Goal: Information Seeking & Learning: Compare options

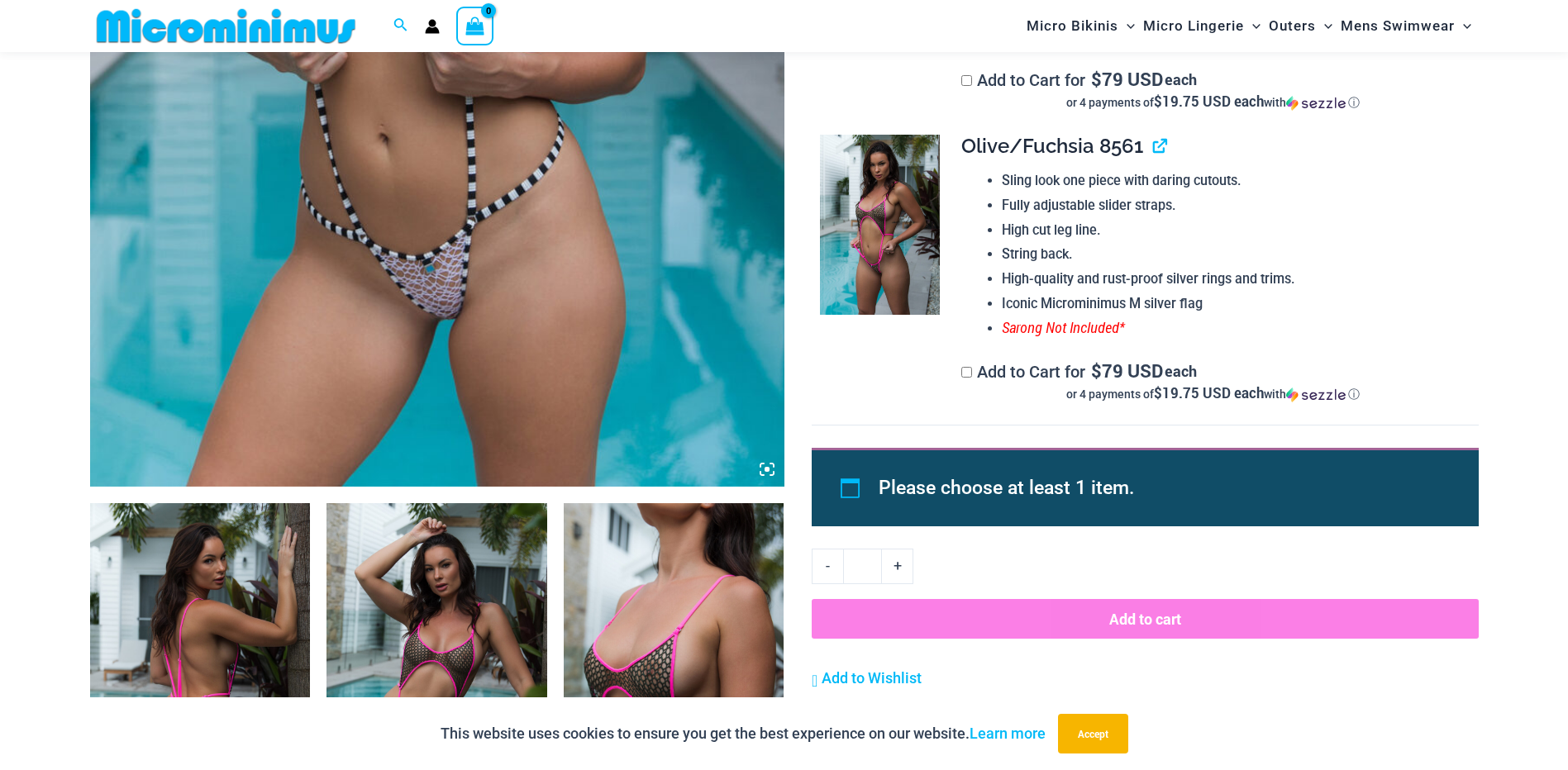
scroll to position [729, 0]
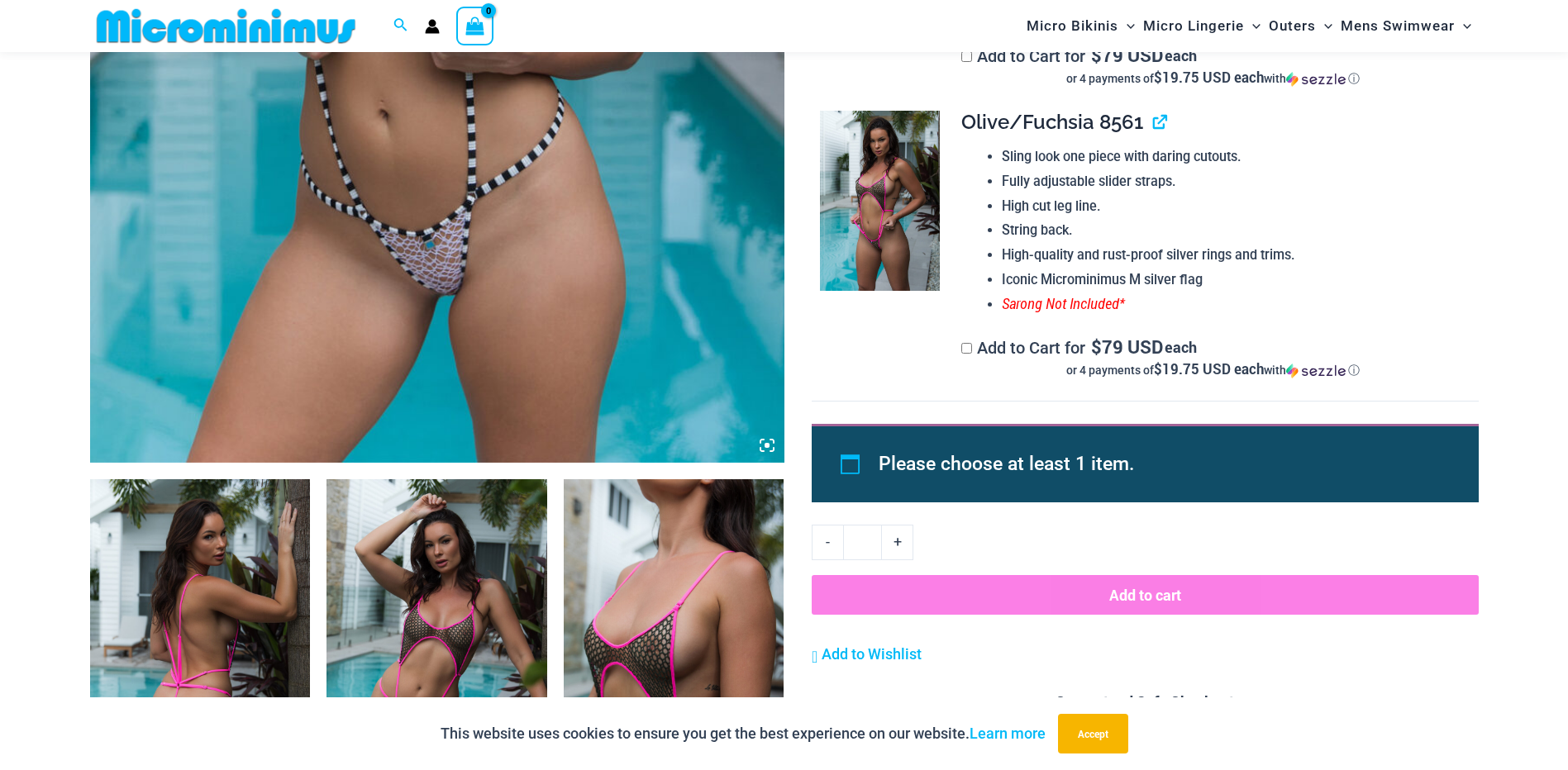
click at [247, 553] on img at bounding box center [200, 644] width 221 height 331
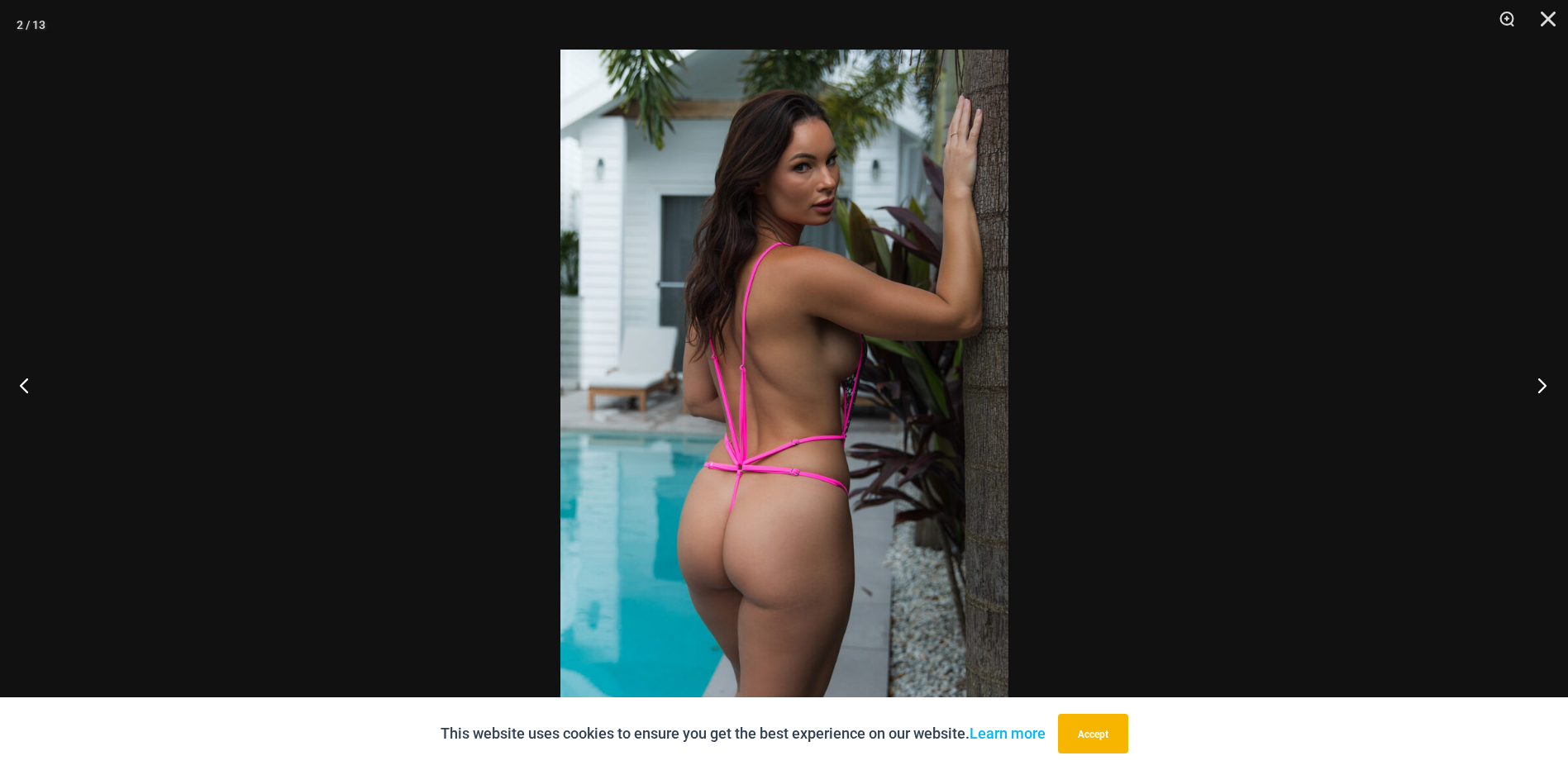
click at [1542, 381] on button "Next" at bounding box center [1537, 385] width 62 height 83
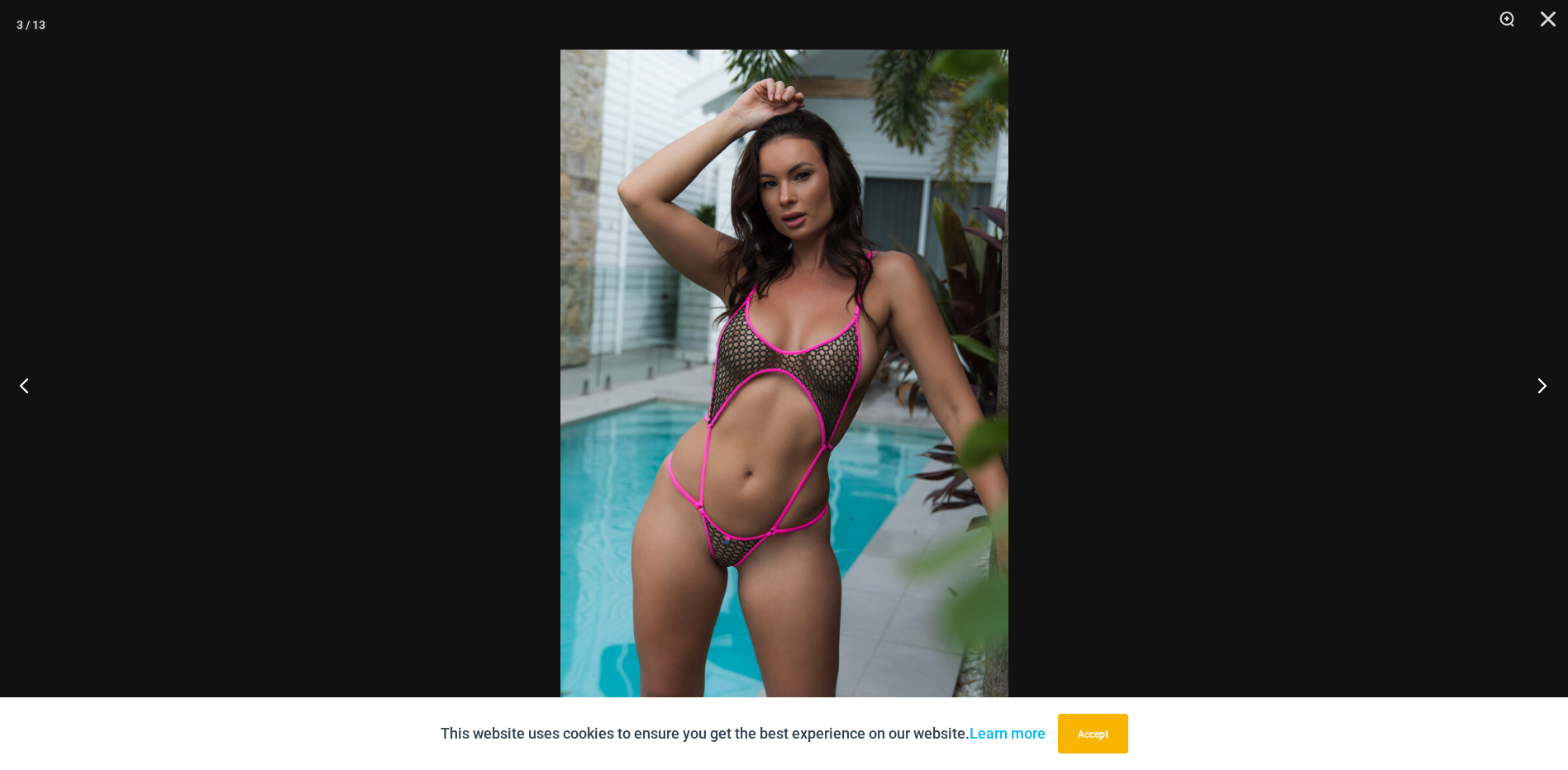
click at [1542, 382] on button "Next" at bounding box center [1537, 385] width 62 height 83
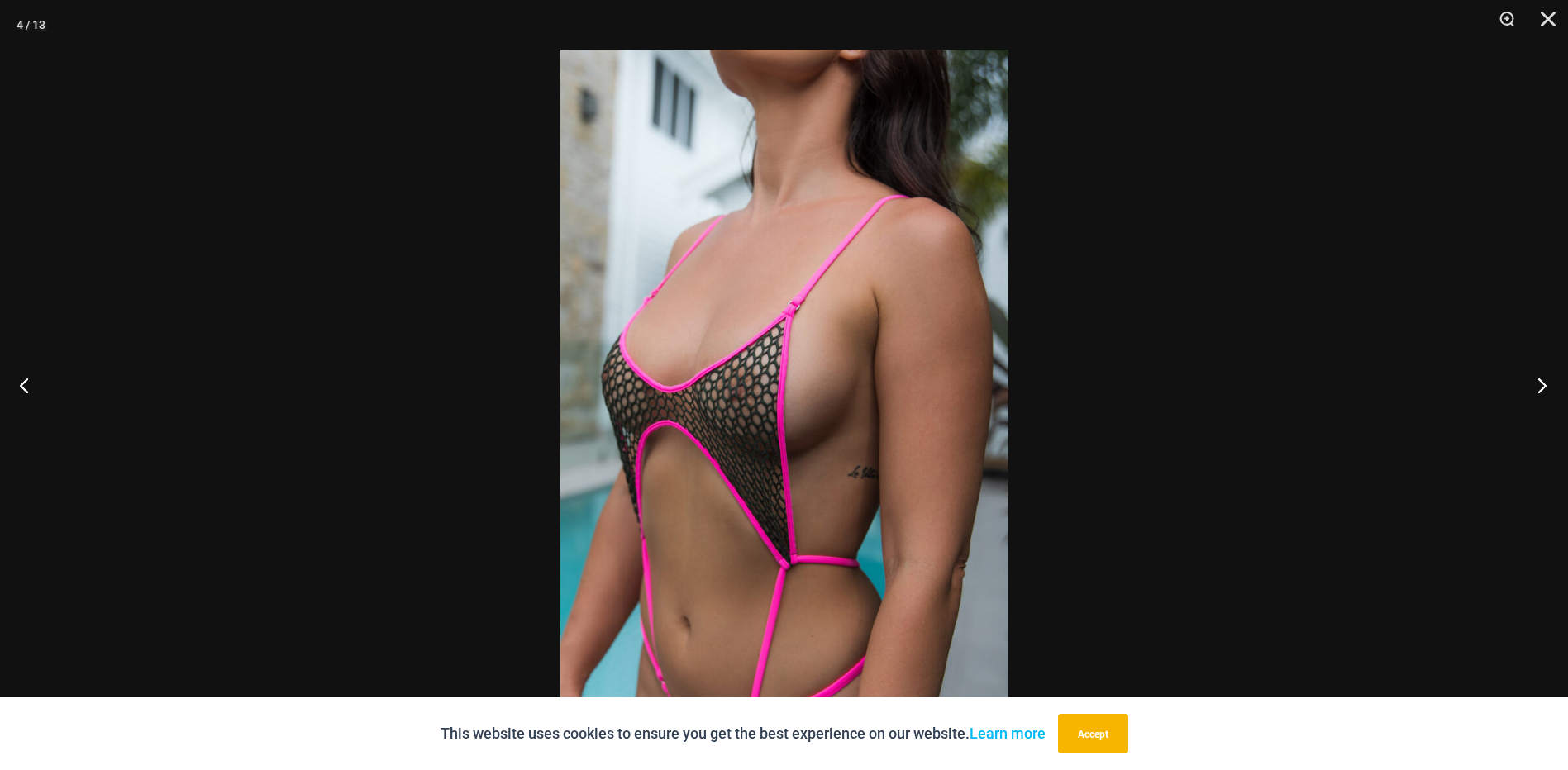
click at [1542, 382] on button "Next" at bounding box center [1537, 385] width 62 height 83
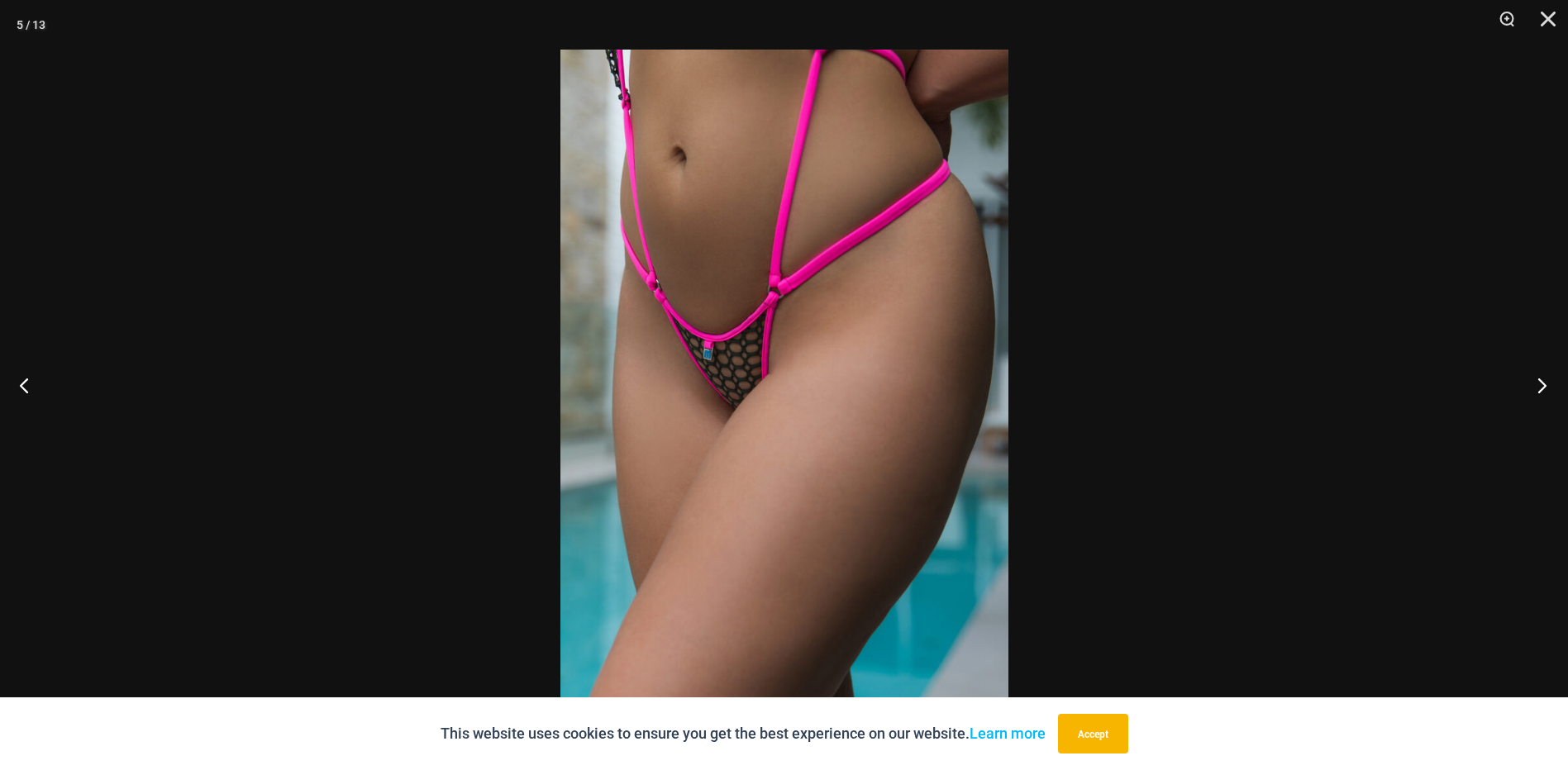
click at [1542, 382] on button "Next" at bounding box center [1537, 385] width 62 height 83
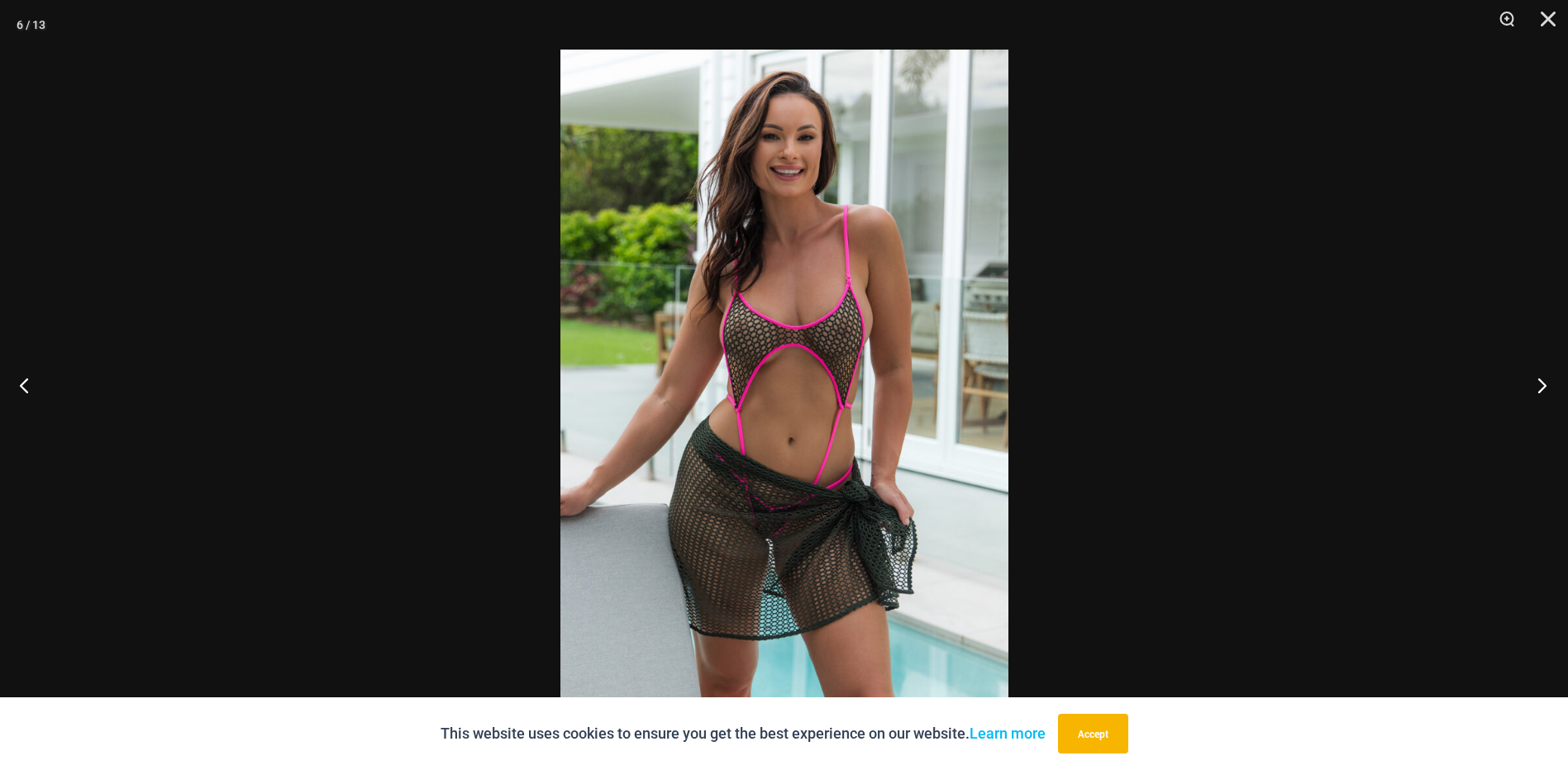
click at [1542, 382] on button "Next" at bounding box center [1537, 385] width 62 height 83
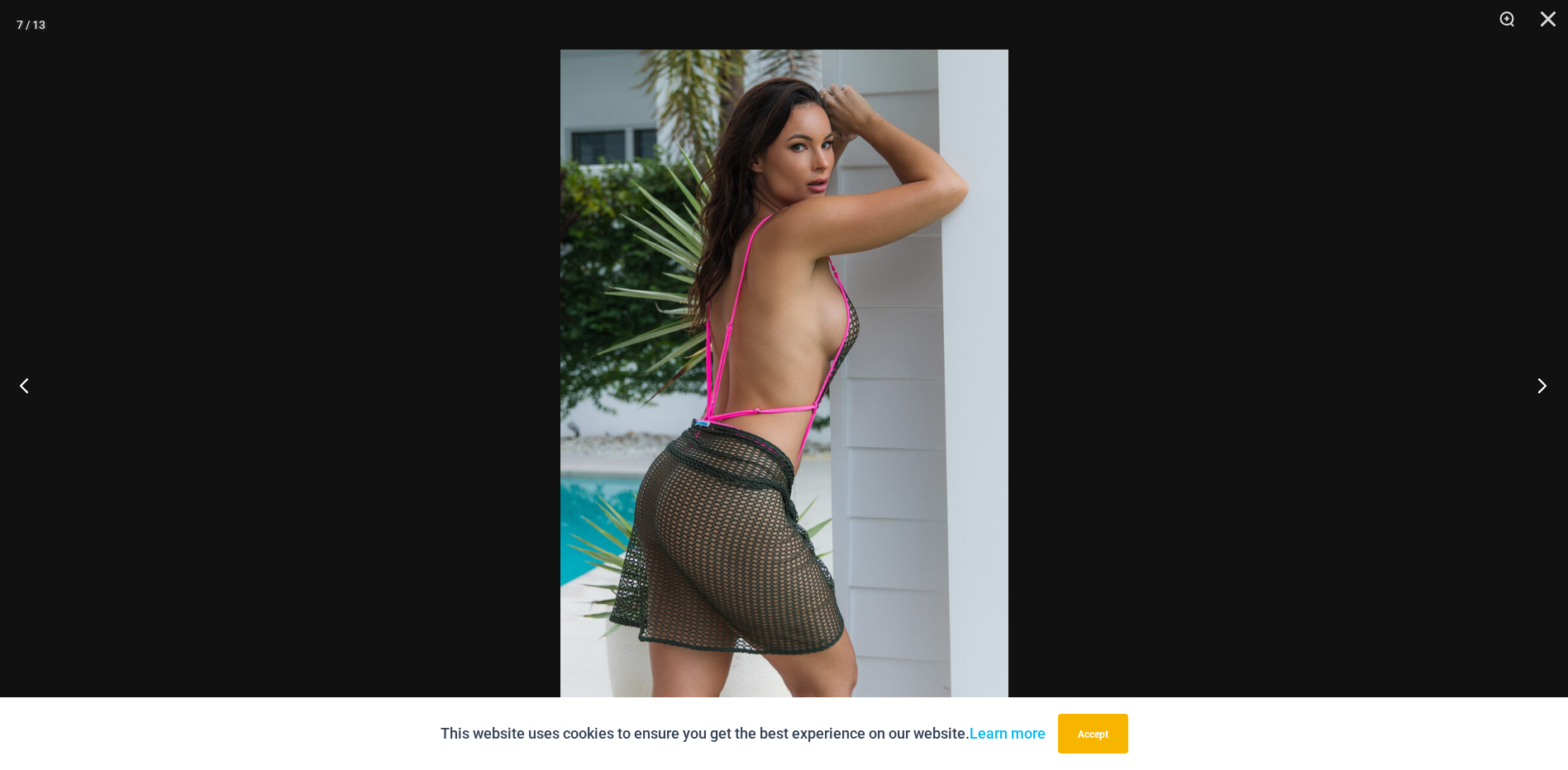
click at [1542, 382] on button "Next" at bounding box center [1537, 385] width 62 height 83
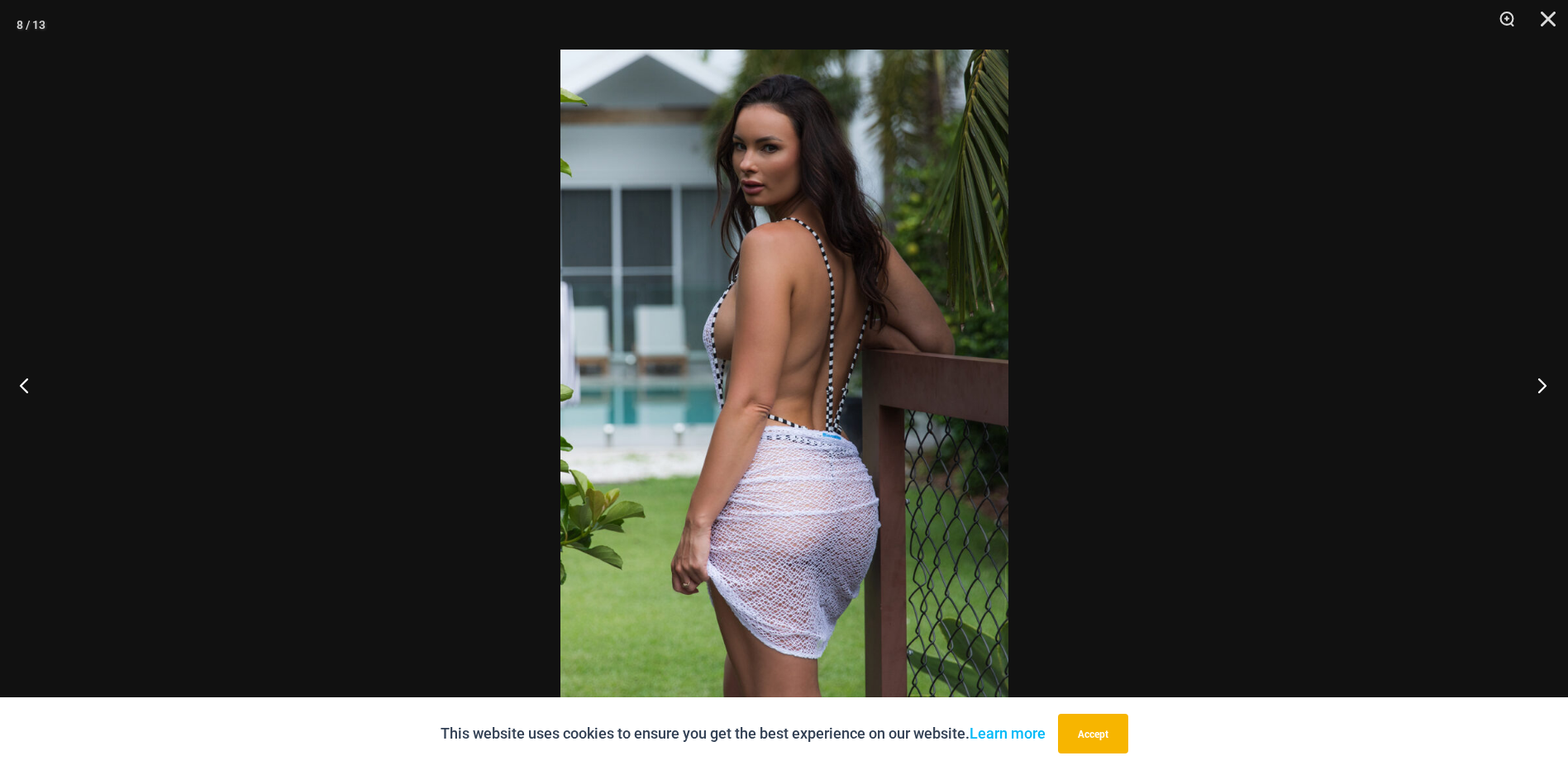
click at [1542, 382] on button "Next" at bounding box center [1537, 385] width 62 height 83
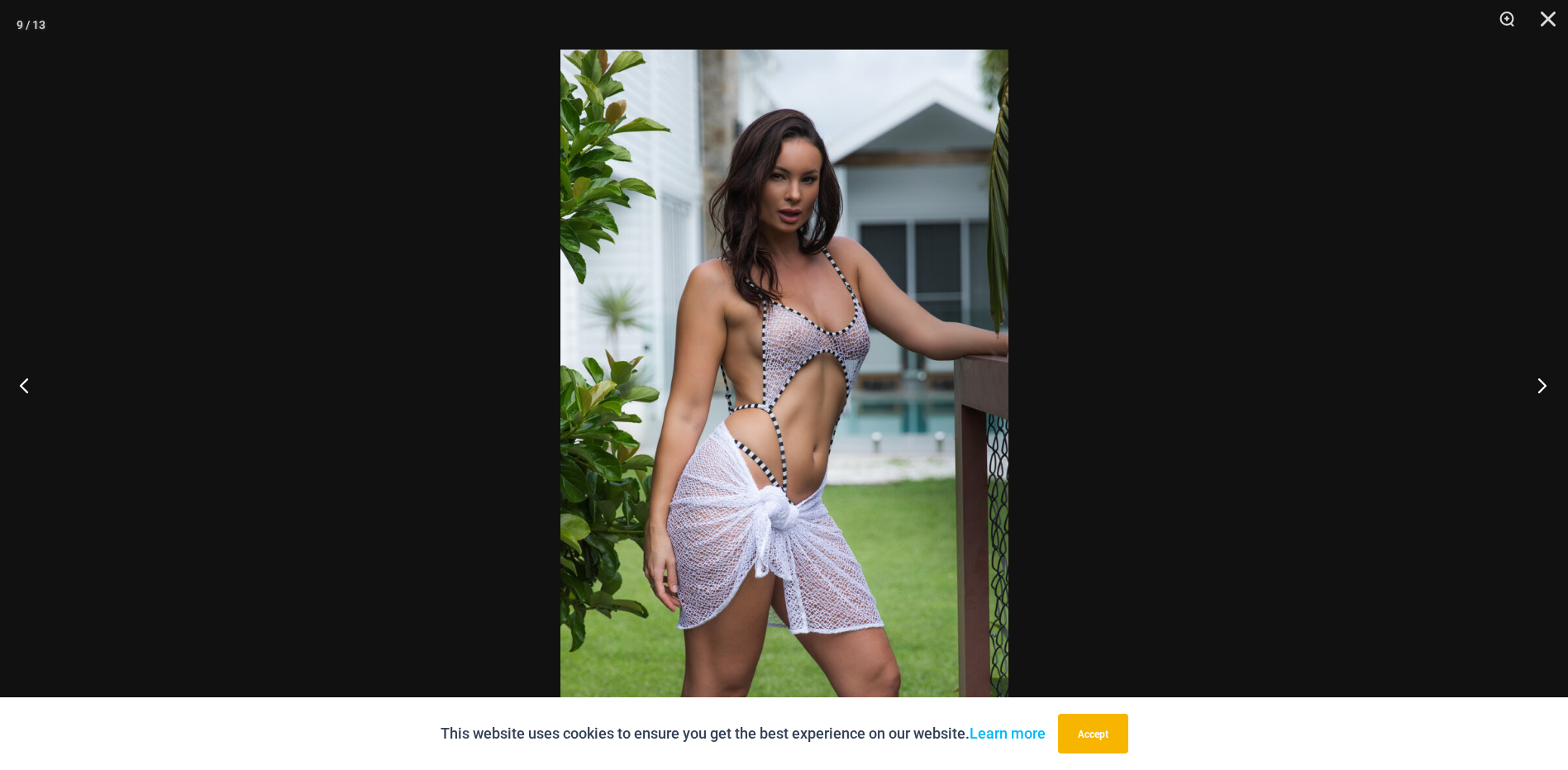
click at [1542, 382] on button "Next" at bounding box center [1537, 385] width 62 height 83
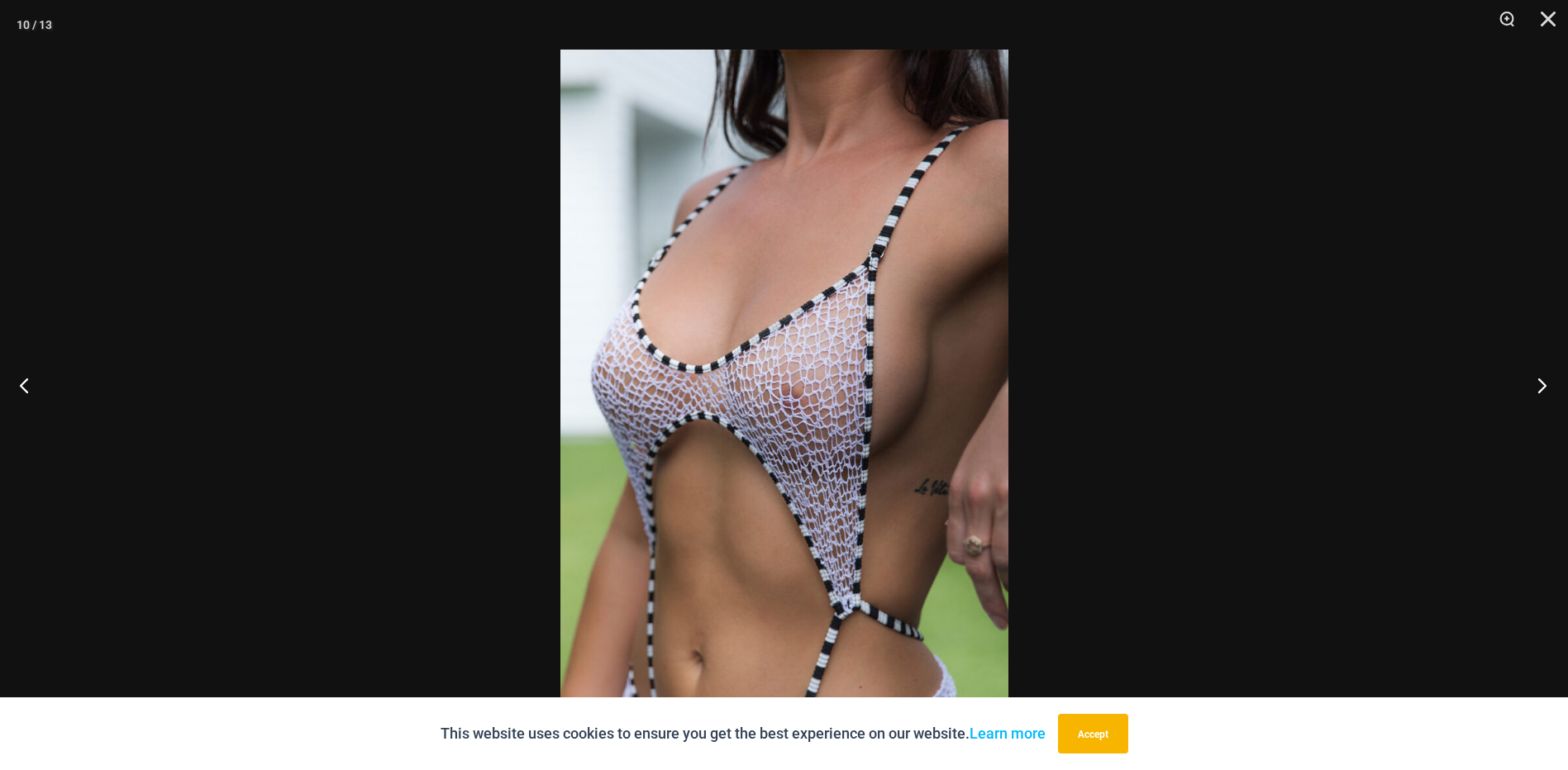
click at [1542, 382] on button "Next" at bounding box center [1537, 385] width 62 height 83
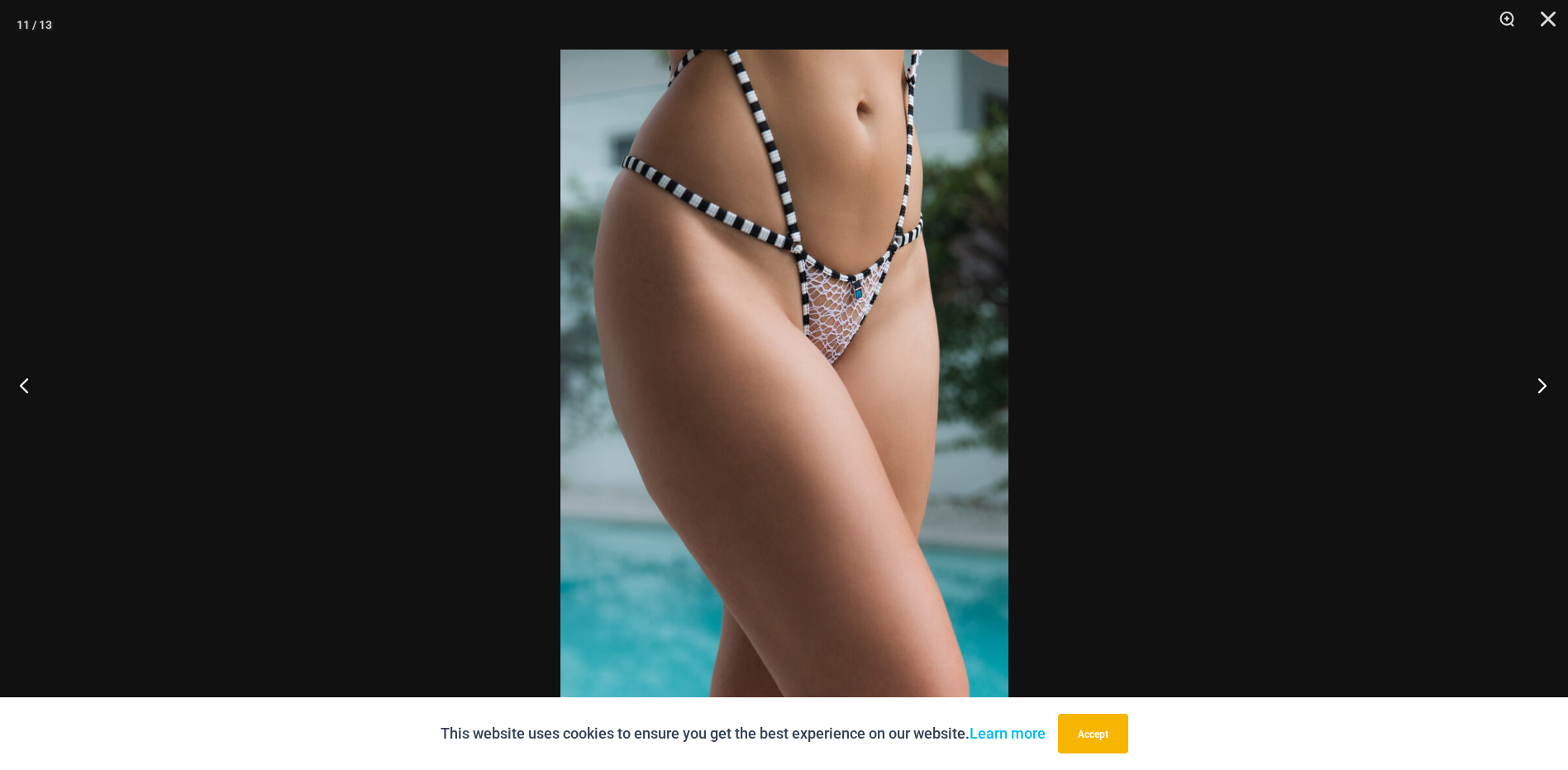
click at [1542, 382] on button "Next" at bounding box center [1537, 385] width 62 height 83
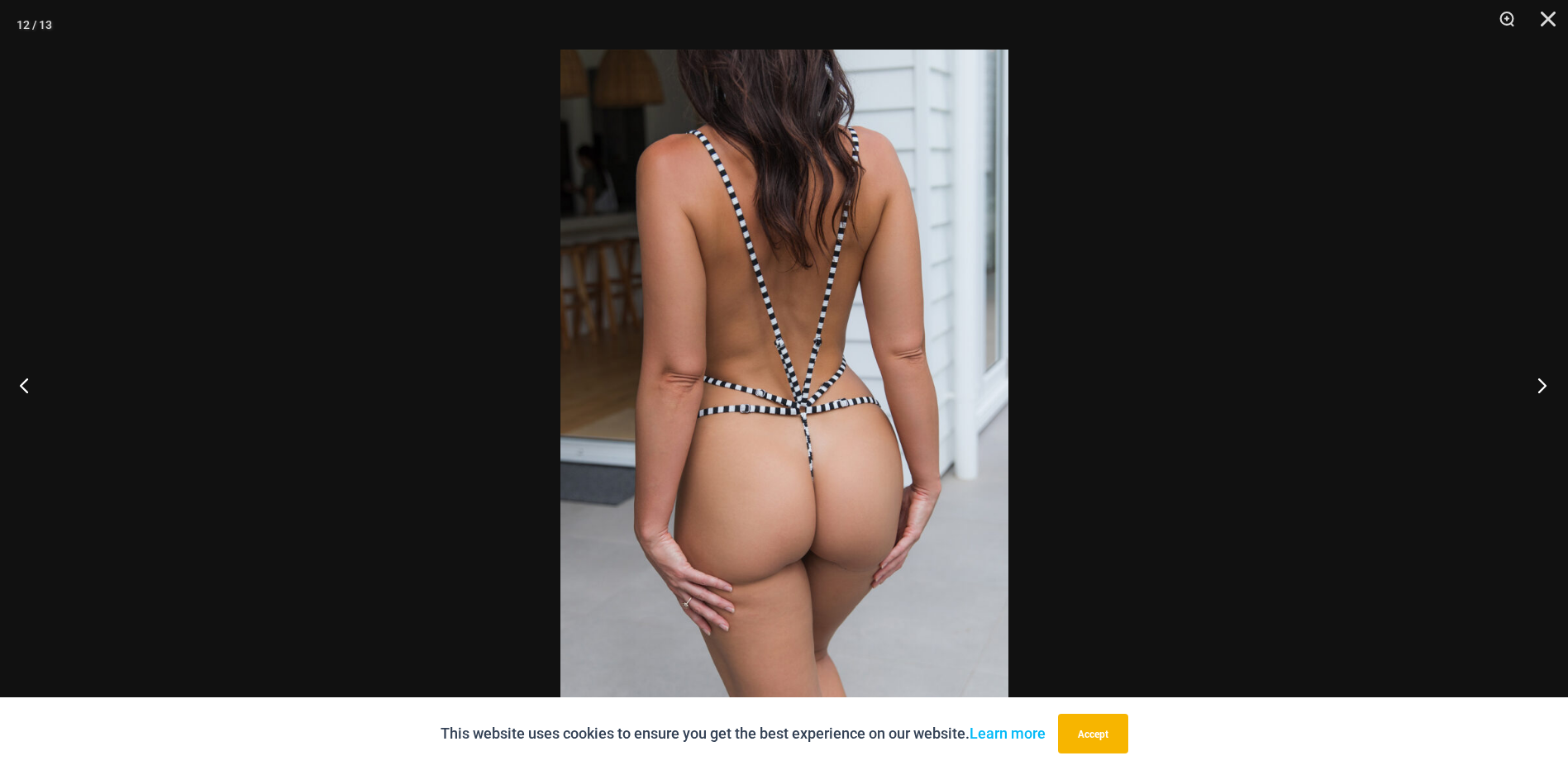
click at [1542, 382] on button "Next" at bounding box center [1537, 385] width 62 height 83
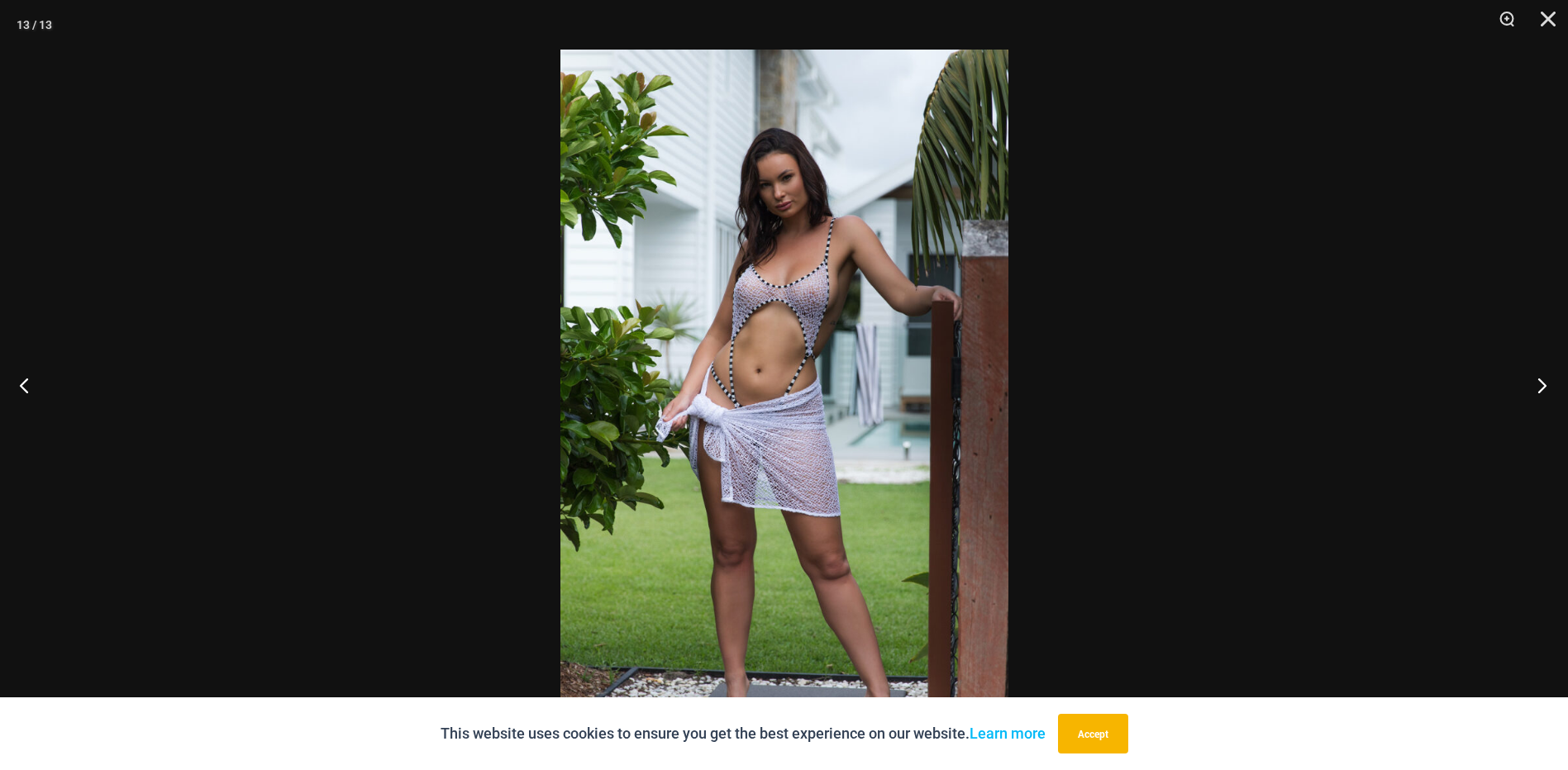
click at [1542, 382] on button "Next" at bounding box center [1537, 385] width 62 height 83
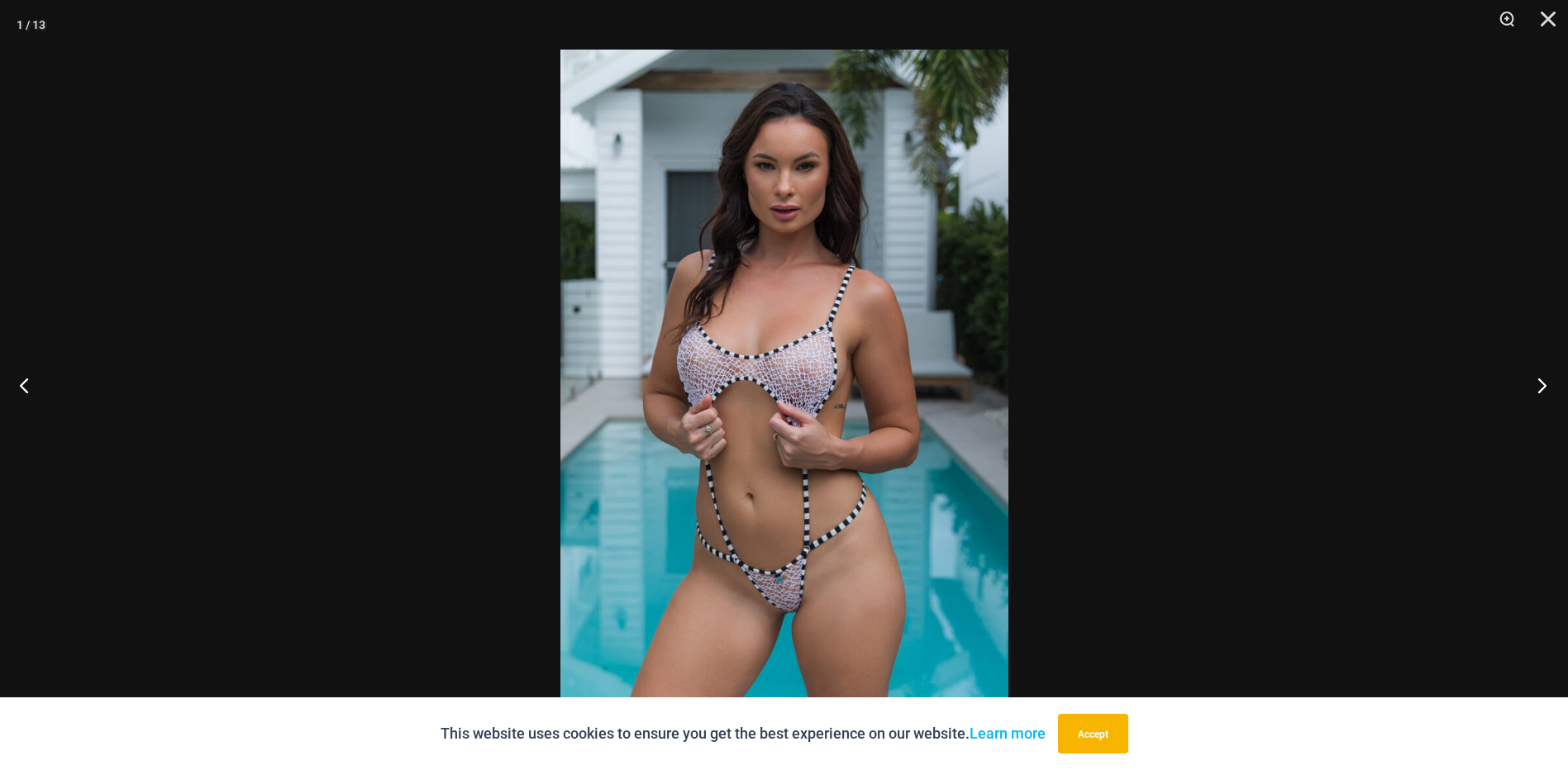
click at [1542, 382] on button "Next" at bounding box center [1537, 385] width 62 height 83
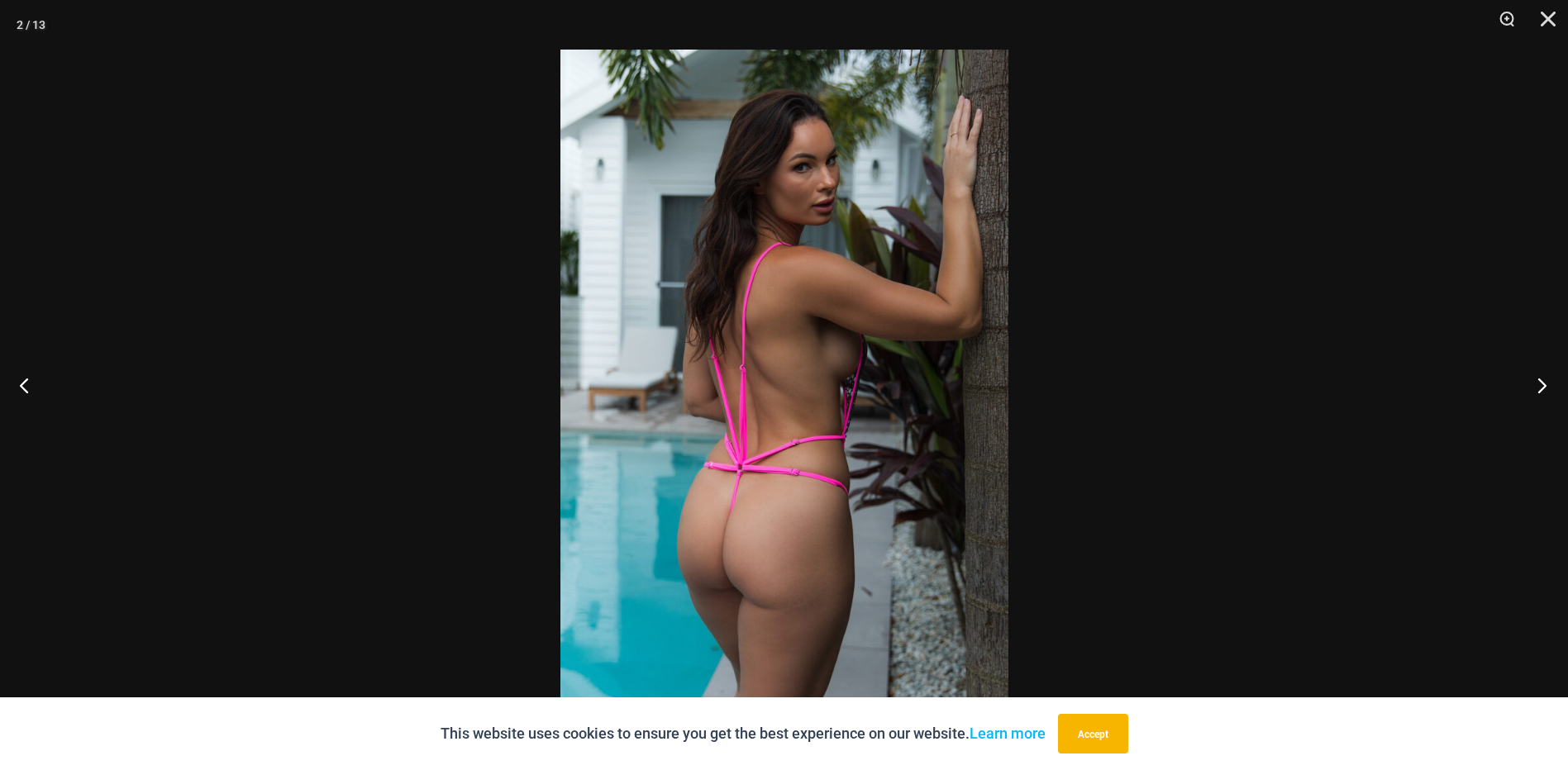
click at [1542, 382] on button "Next" at bounding box center [1537, 385] width 62 height 83
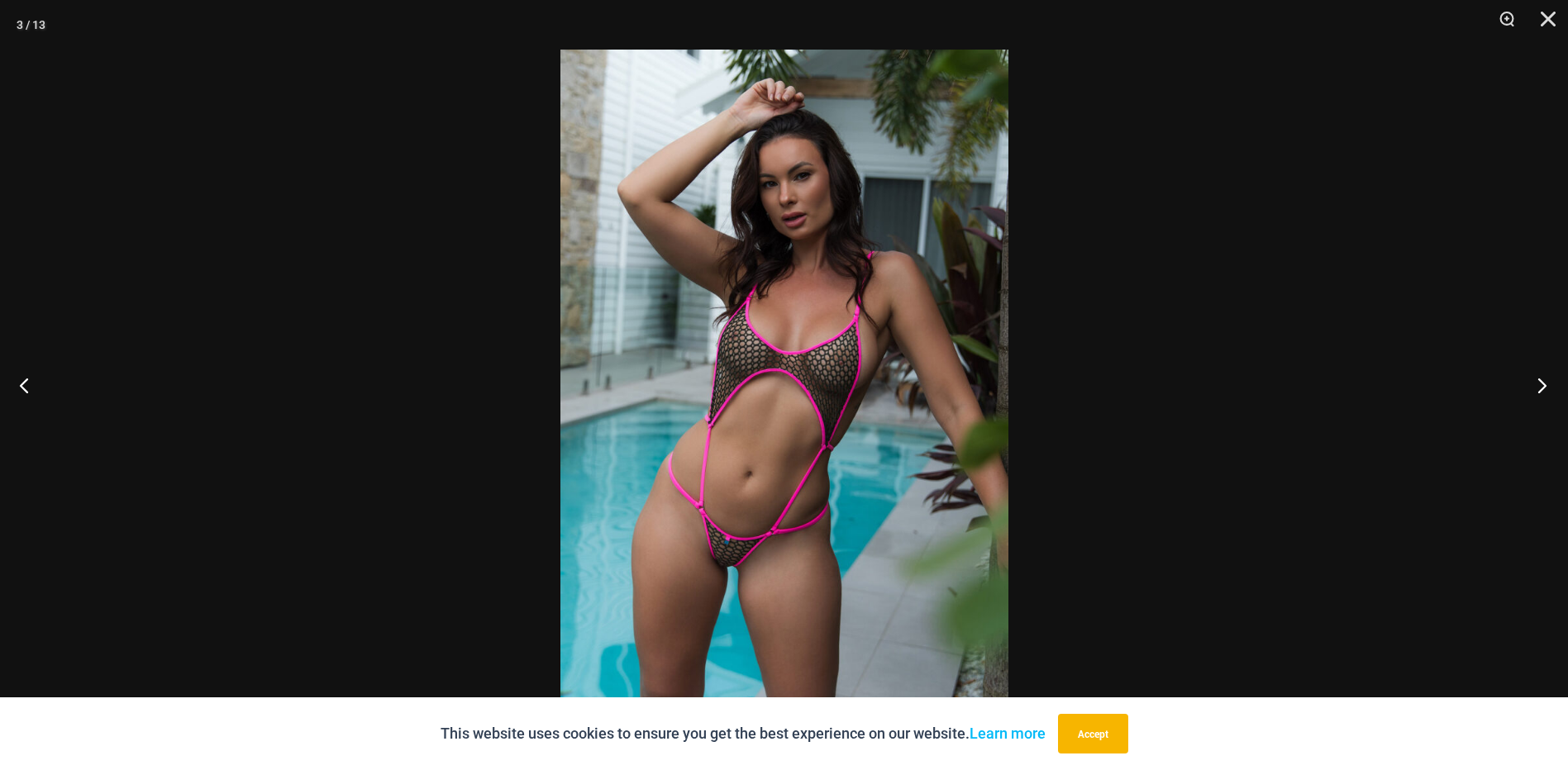
click at [1542, 382] on button "Next" at bounding box center [1537, 385] width 62 height 83
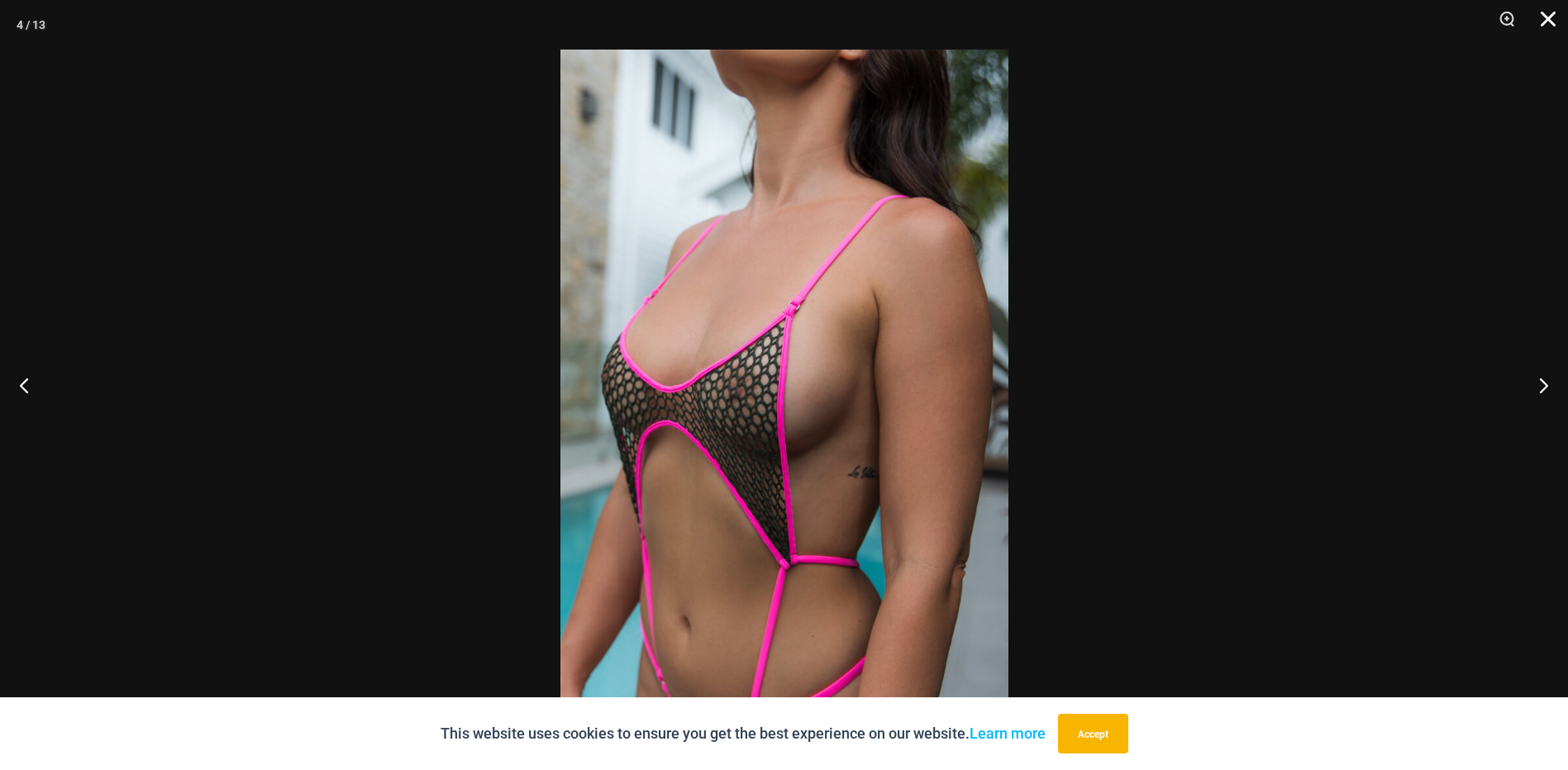
click at [1542, 20] on button "Close" at bounding box center [1542, 25] width 41 height 50
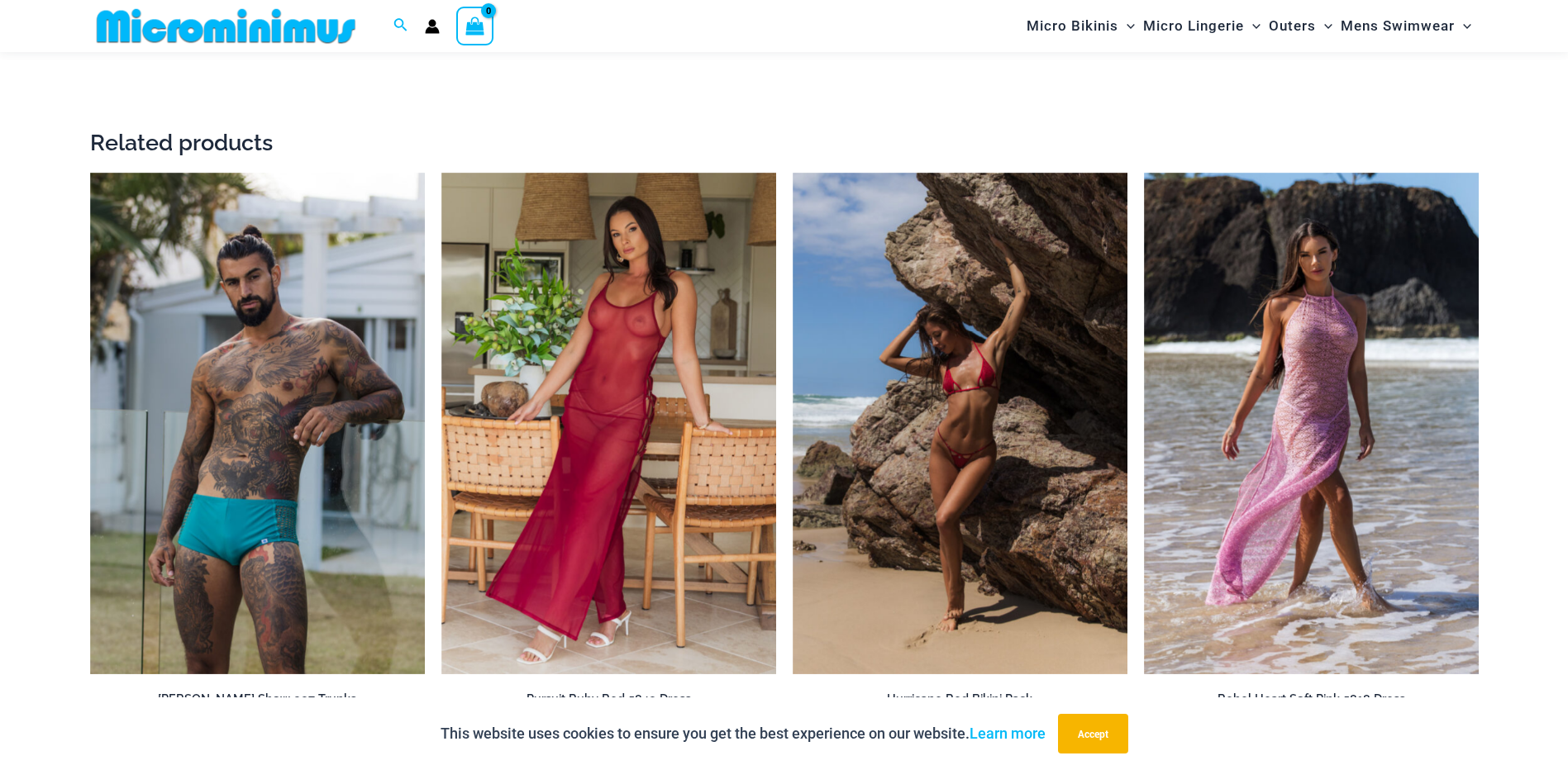
scroll to position [3209, 0]
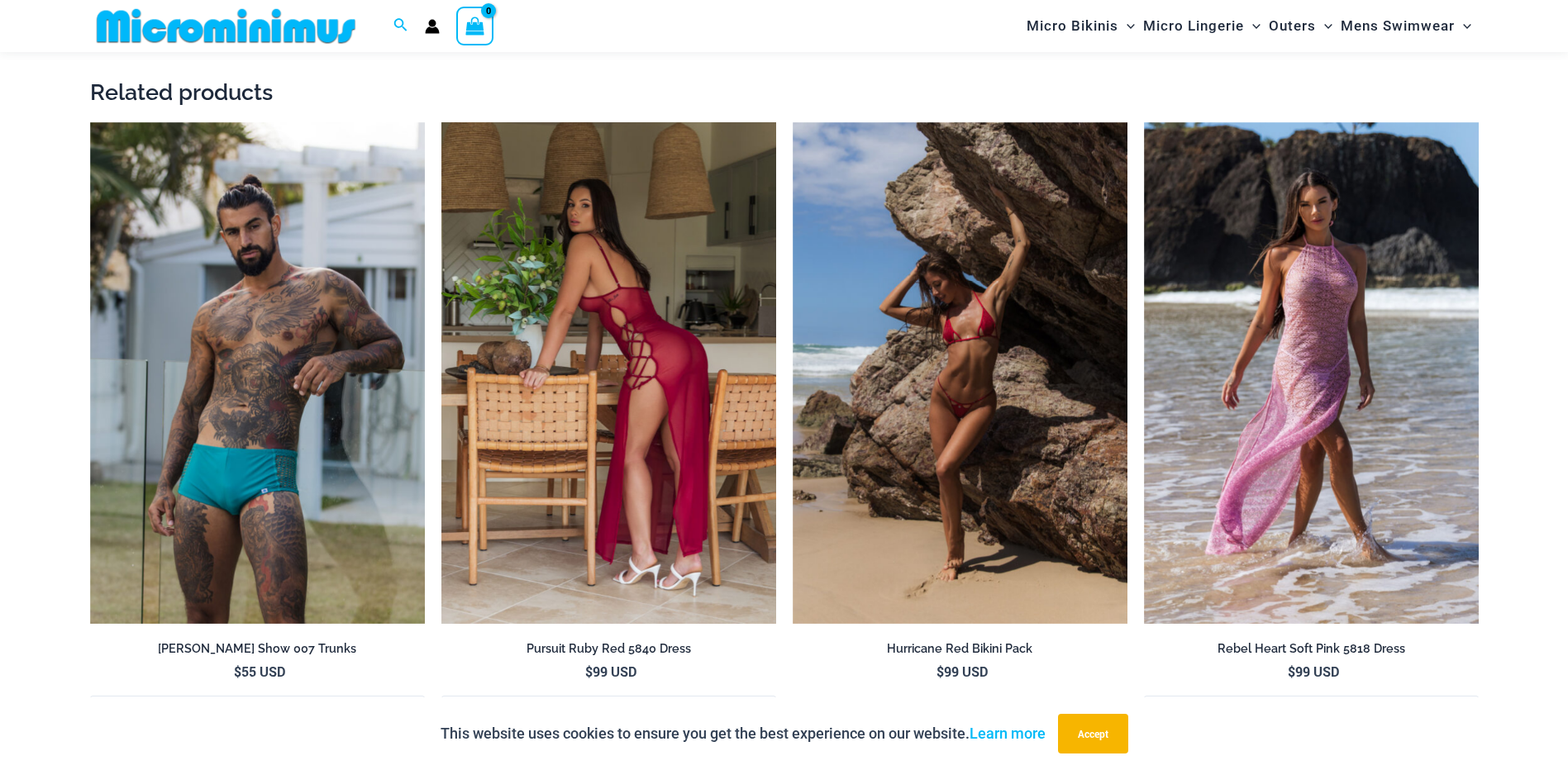
click at [576, 362] on img at bounding box center [608, 373] width 335 height 503
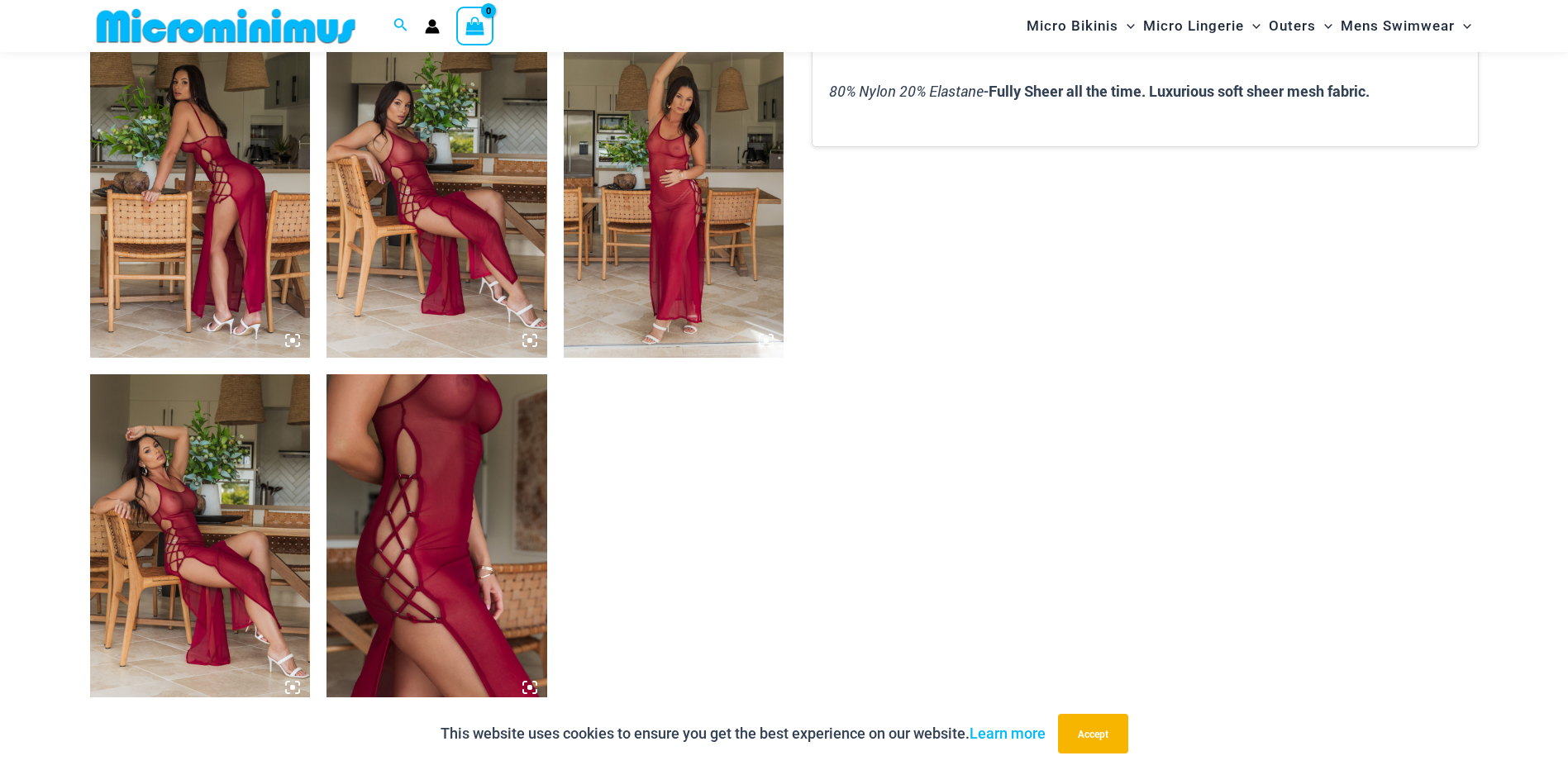
scroll to position [1225, 0]
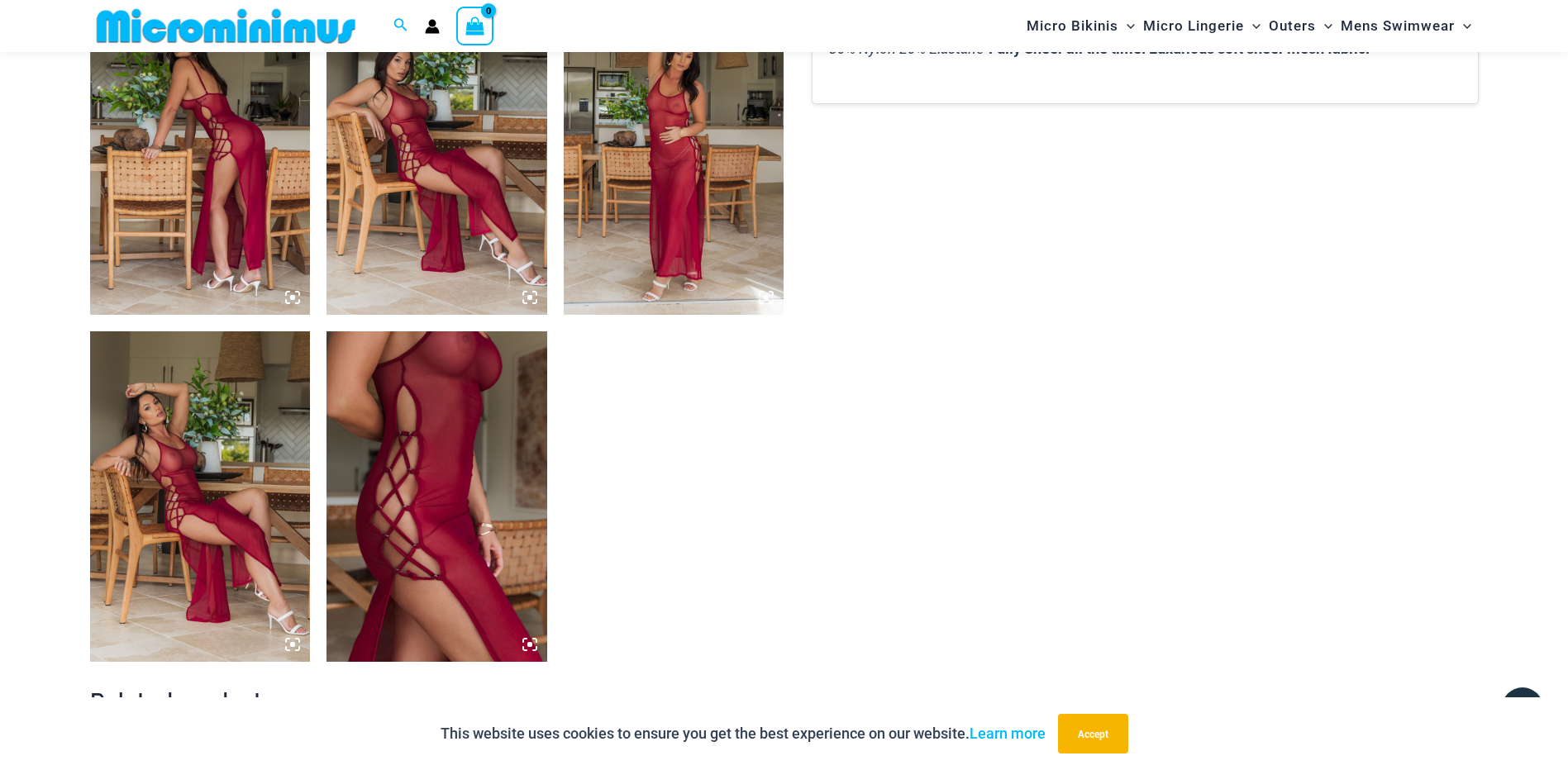
click at [176, 221] on img at bounding box center [200, 149] width 221 height 331
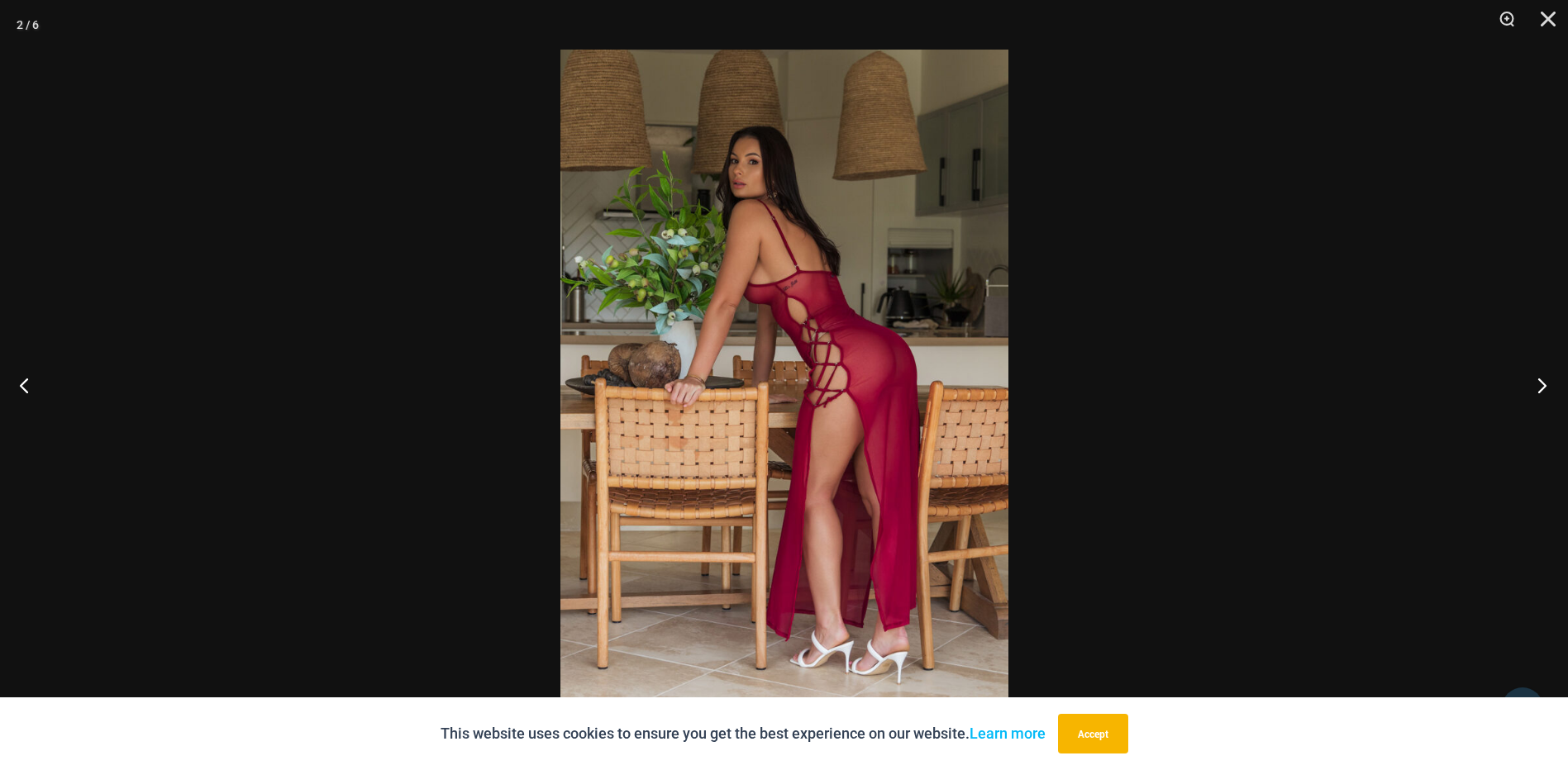
click at [1535, 383] on button "Next" at bounding box center [1537, 385] width 62 height 83
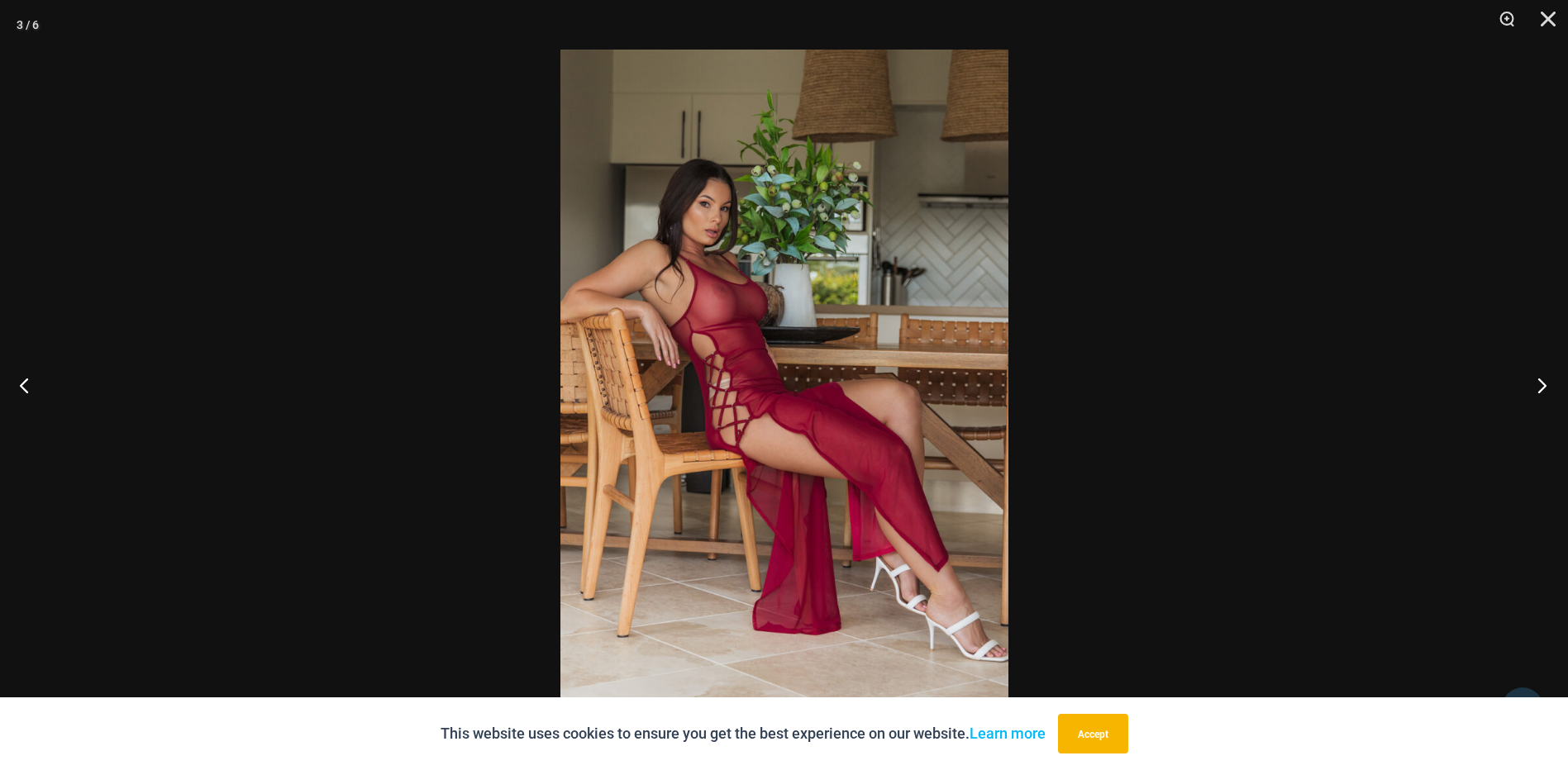
click at [1535, 383] on button "Next" at bounding box center [1537, 385] width 62 height 83
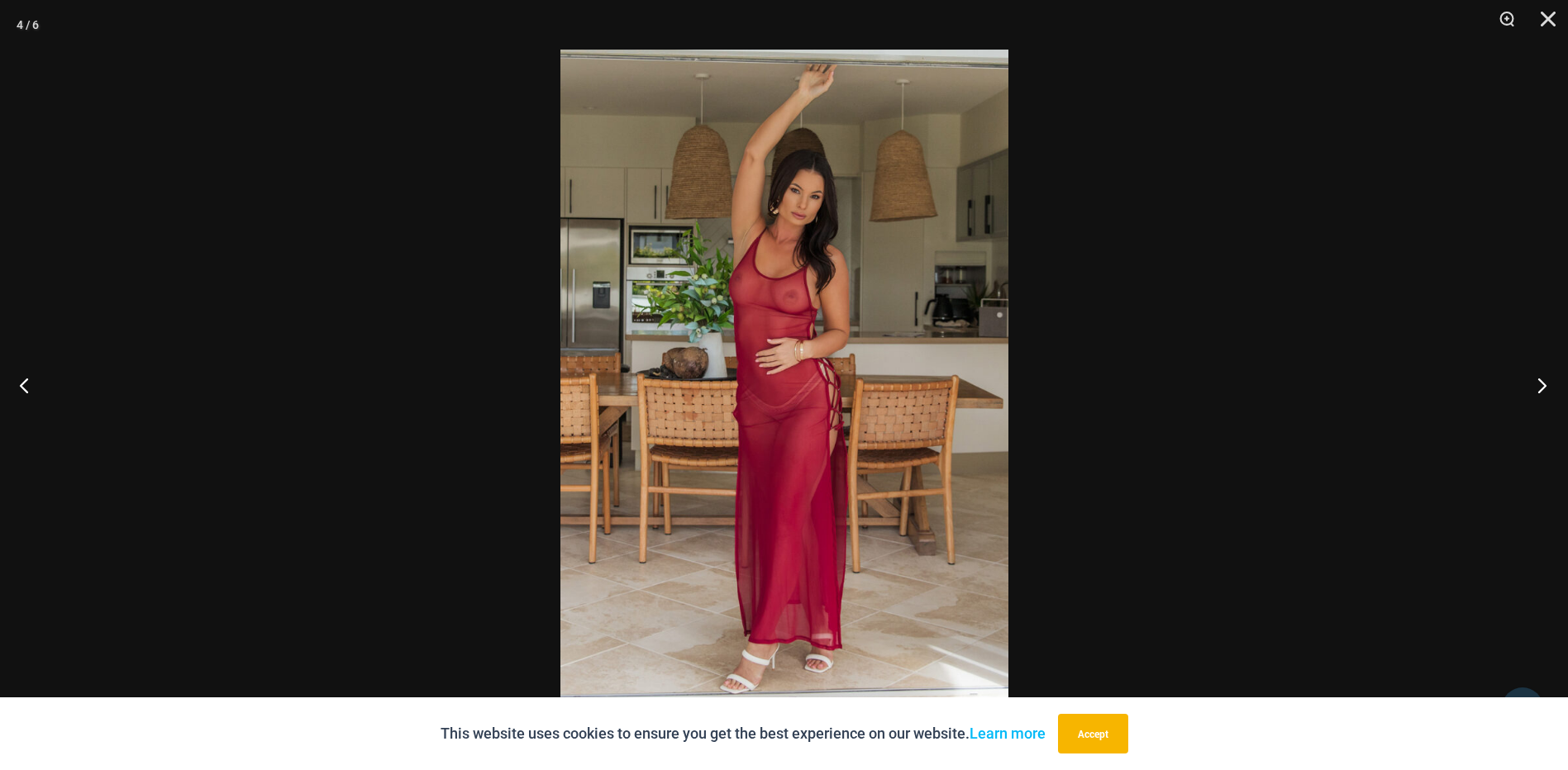
click at [1535, 383] on button "Next" at bounding box center [1537, 385] width 62 height 83
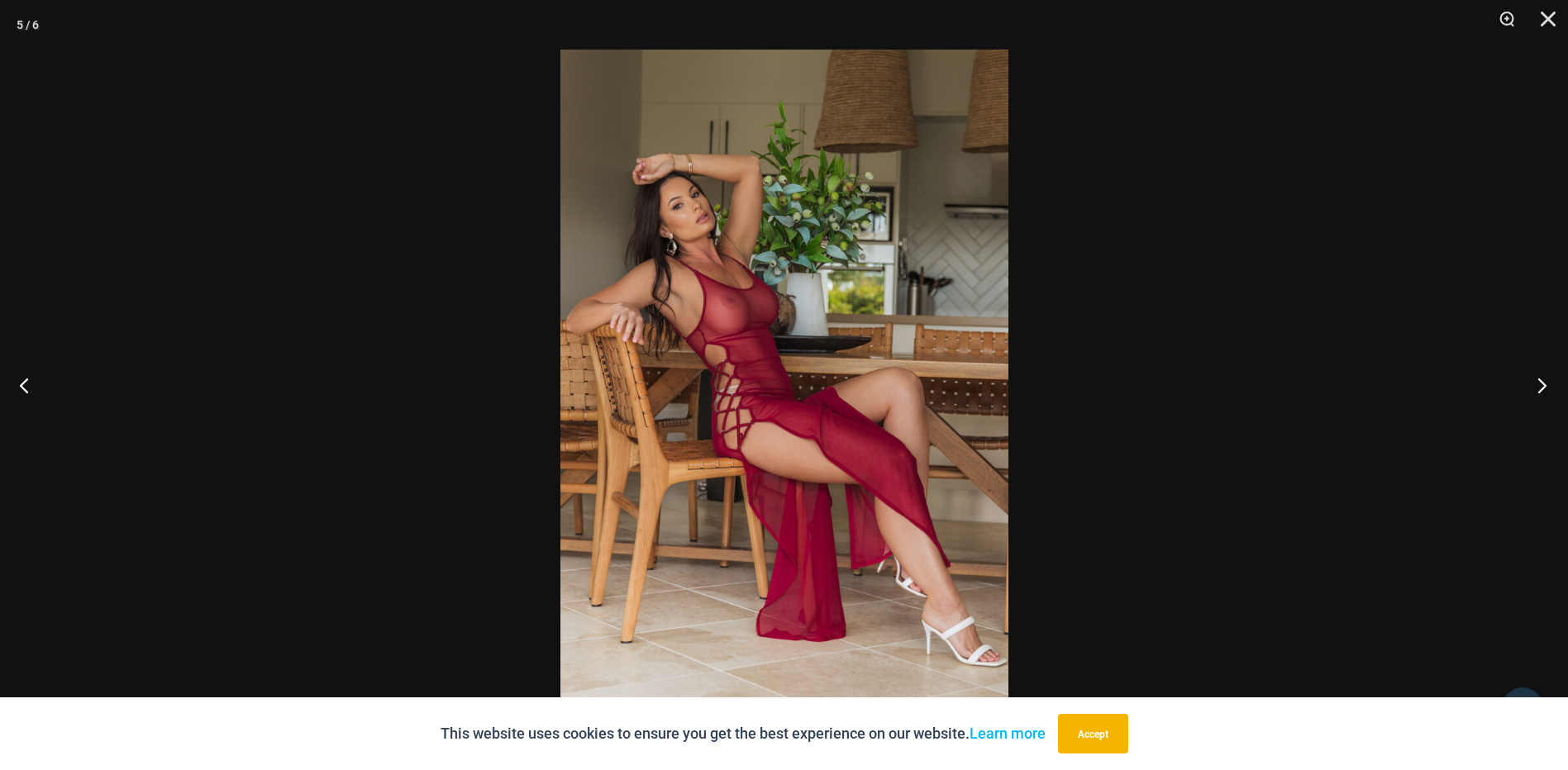
click at [1535, 383] on button "Next" at bounding box center [1537, 385] width 62 height 83
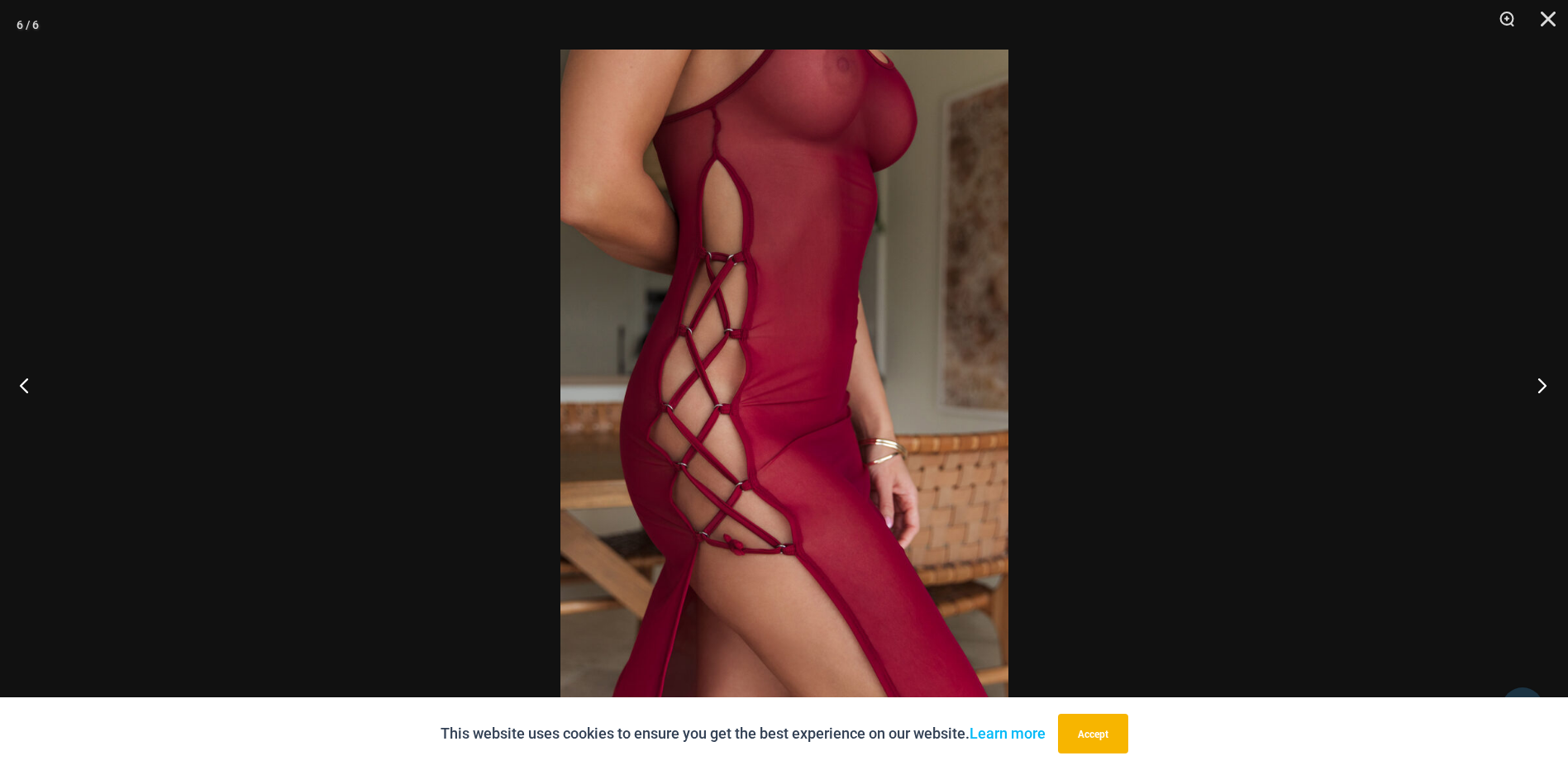
scroll to position [1720, 0]
click at [1546, 20] on button "Close" at bounding box center [1542, 25] width 41 height 50
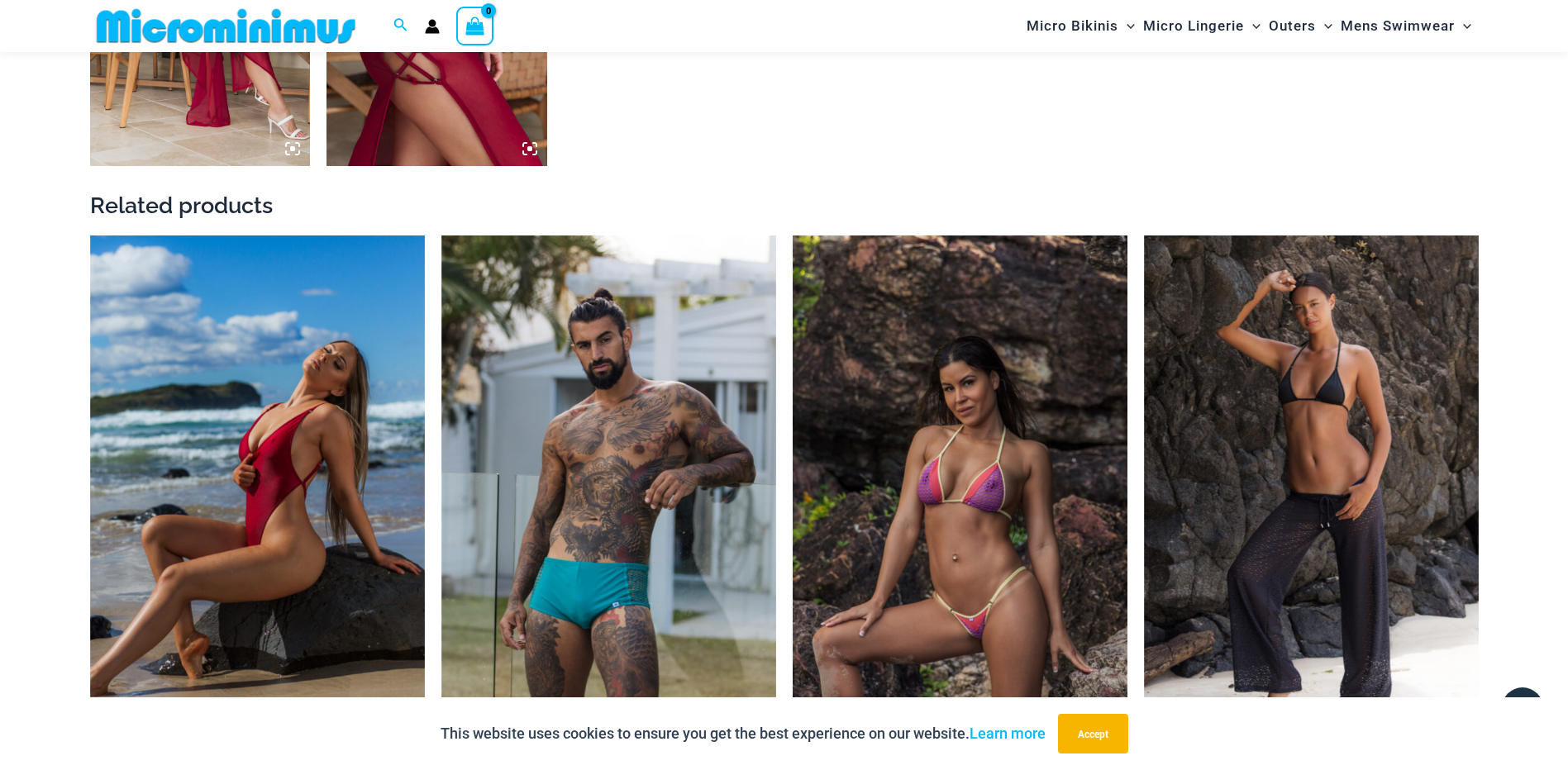
click at [942, 433] on img at bounding box center [960, 487] width 335 height 503
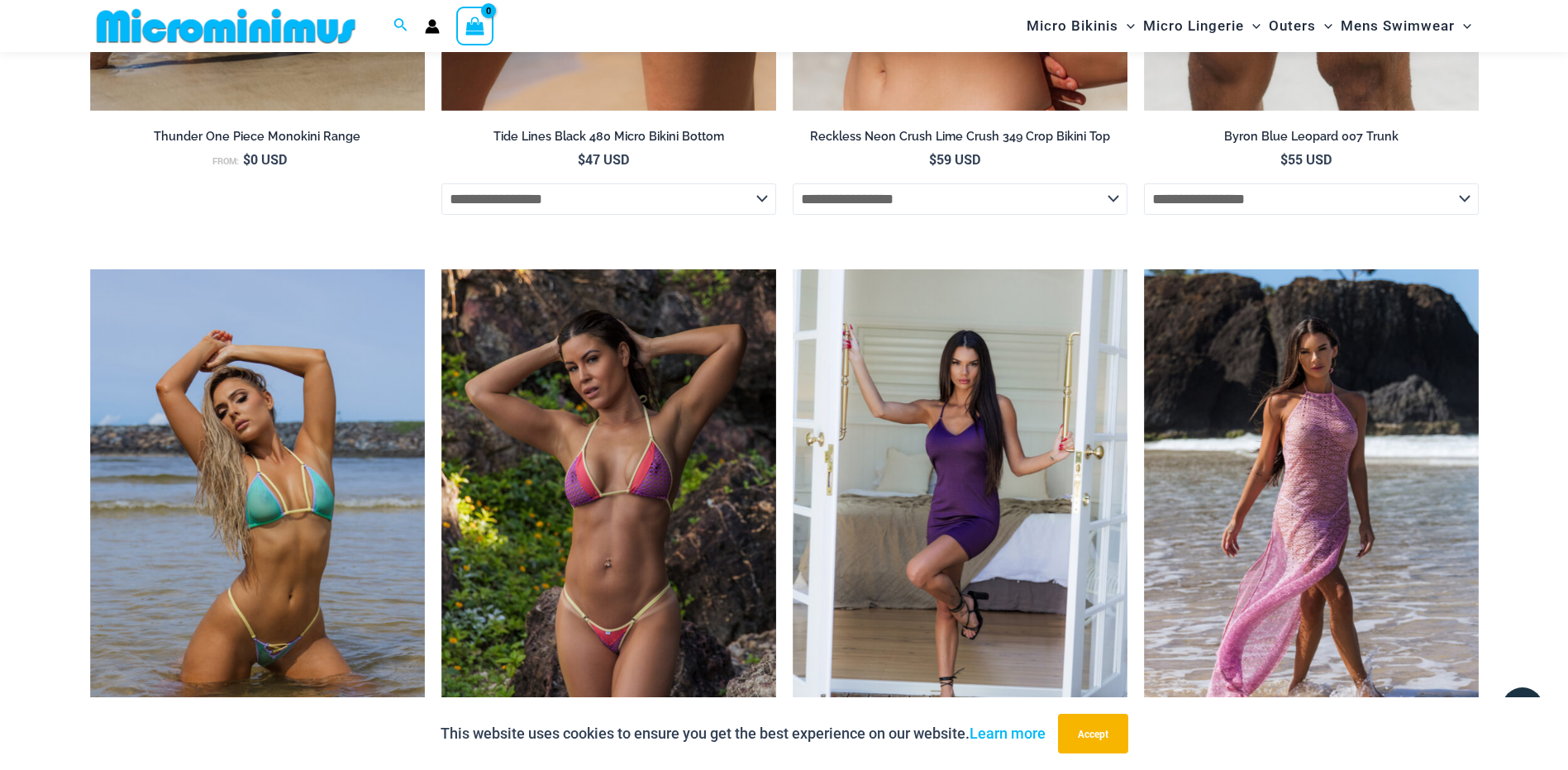
scroll to position [4383, 0]
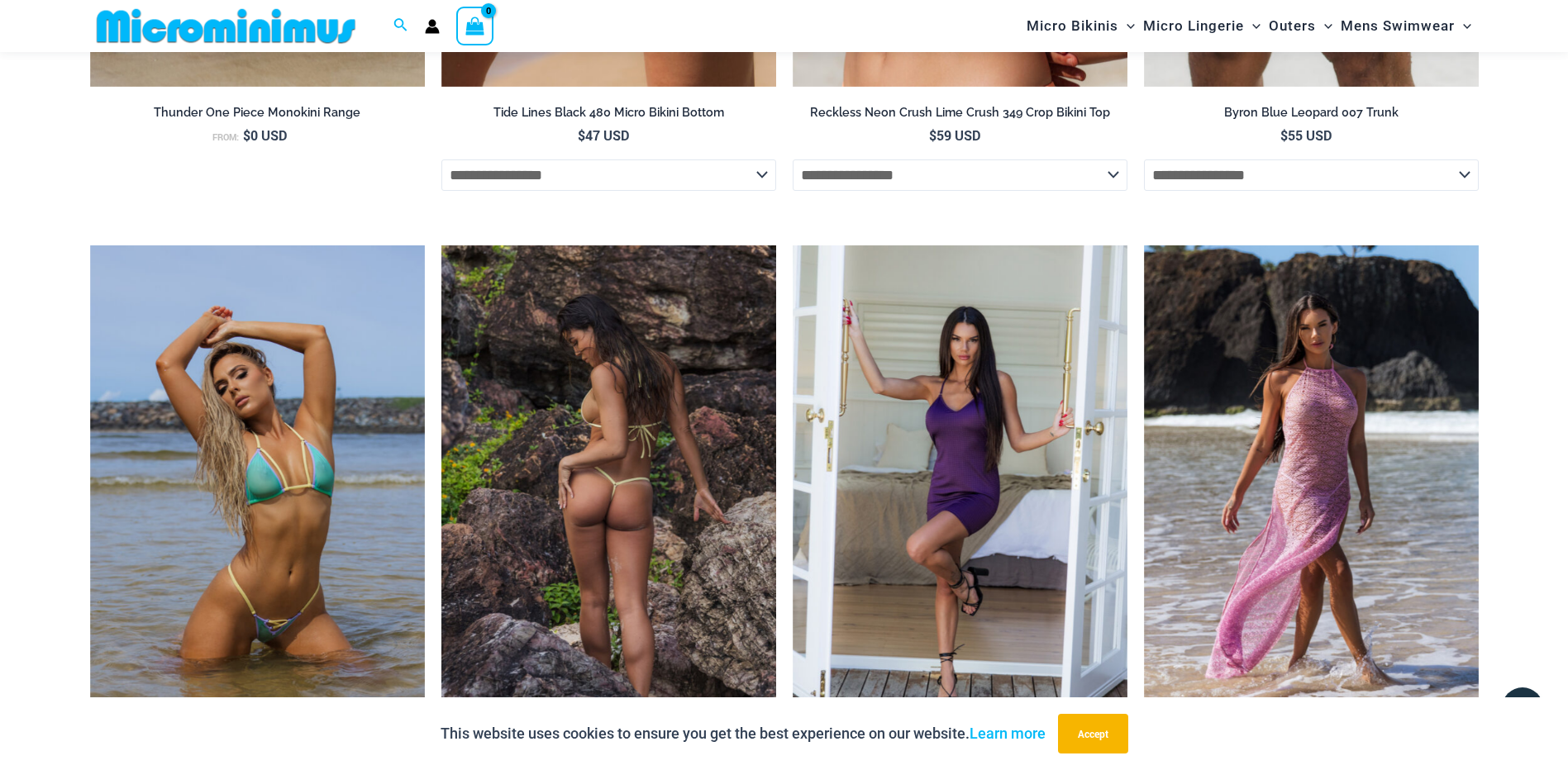
click at [650, 387] on img at bounding box center [608, 496] width 335 height 503
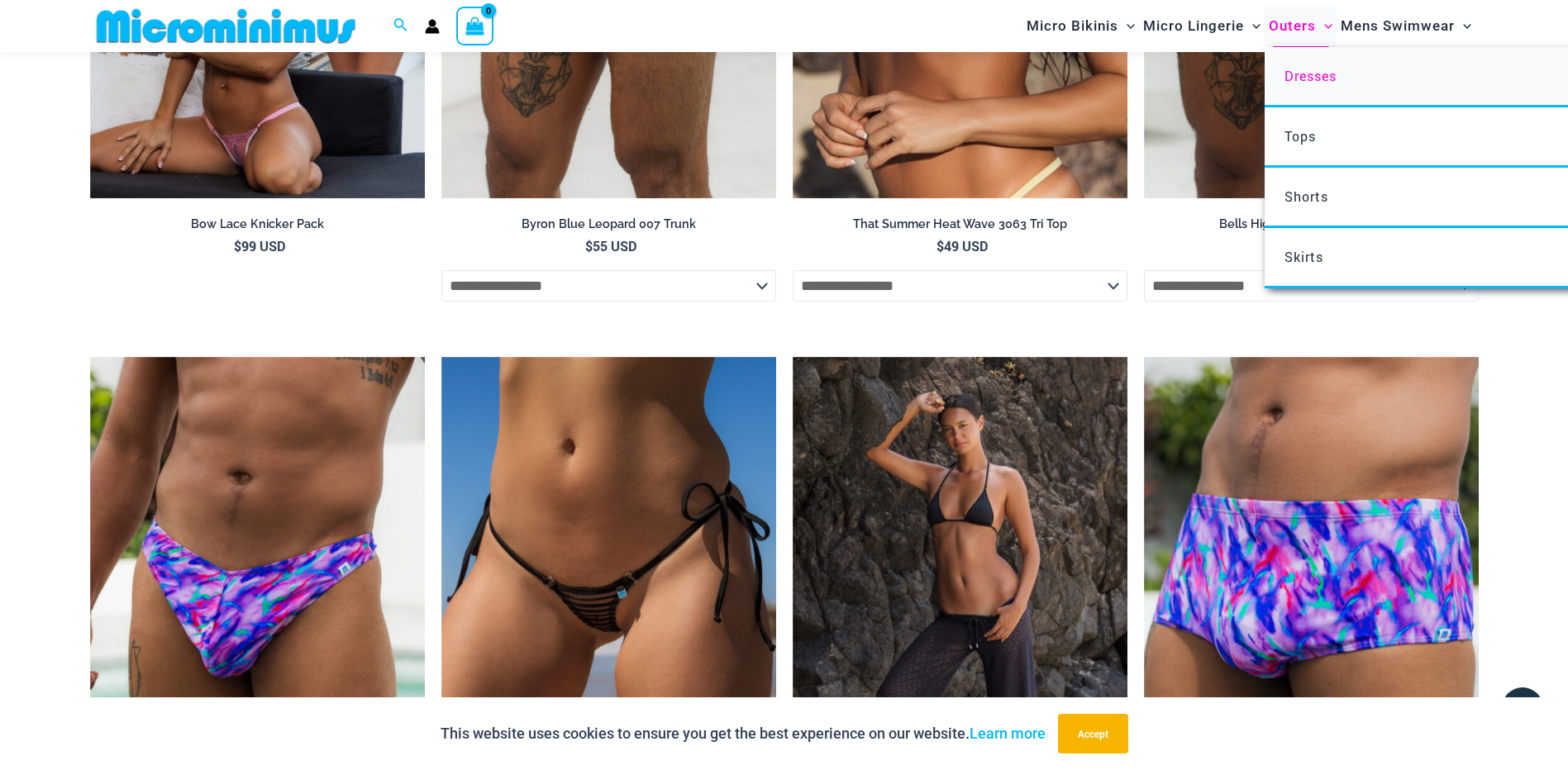
scroll to position [3211, 0]
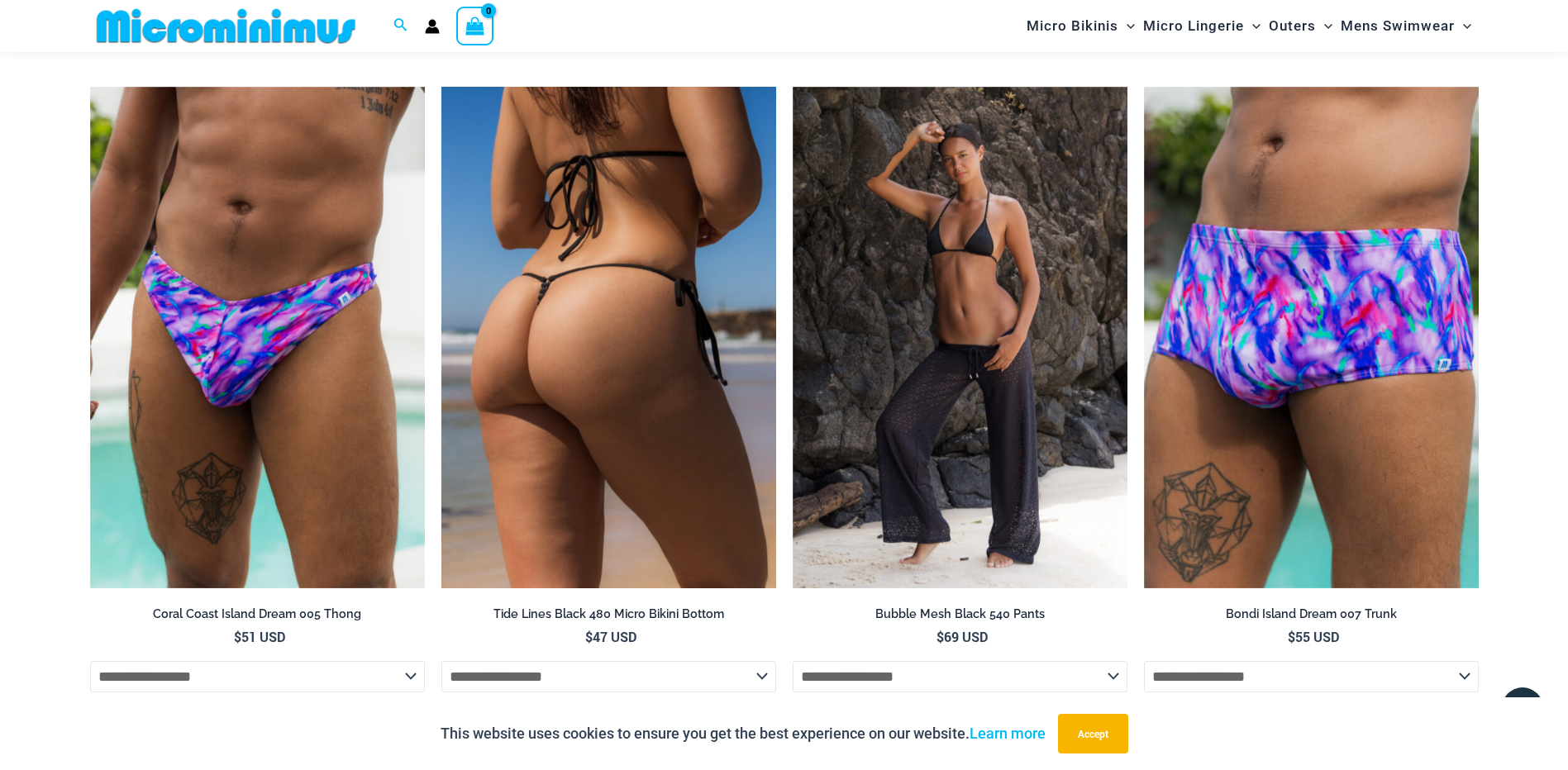
click at [625, 315] on img at bounding box center [608, 338] width 335 height 503
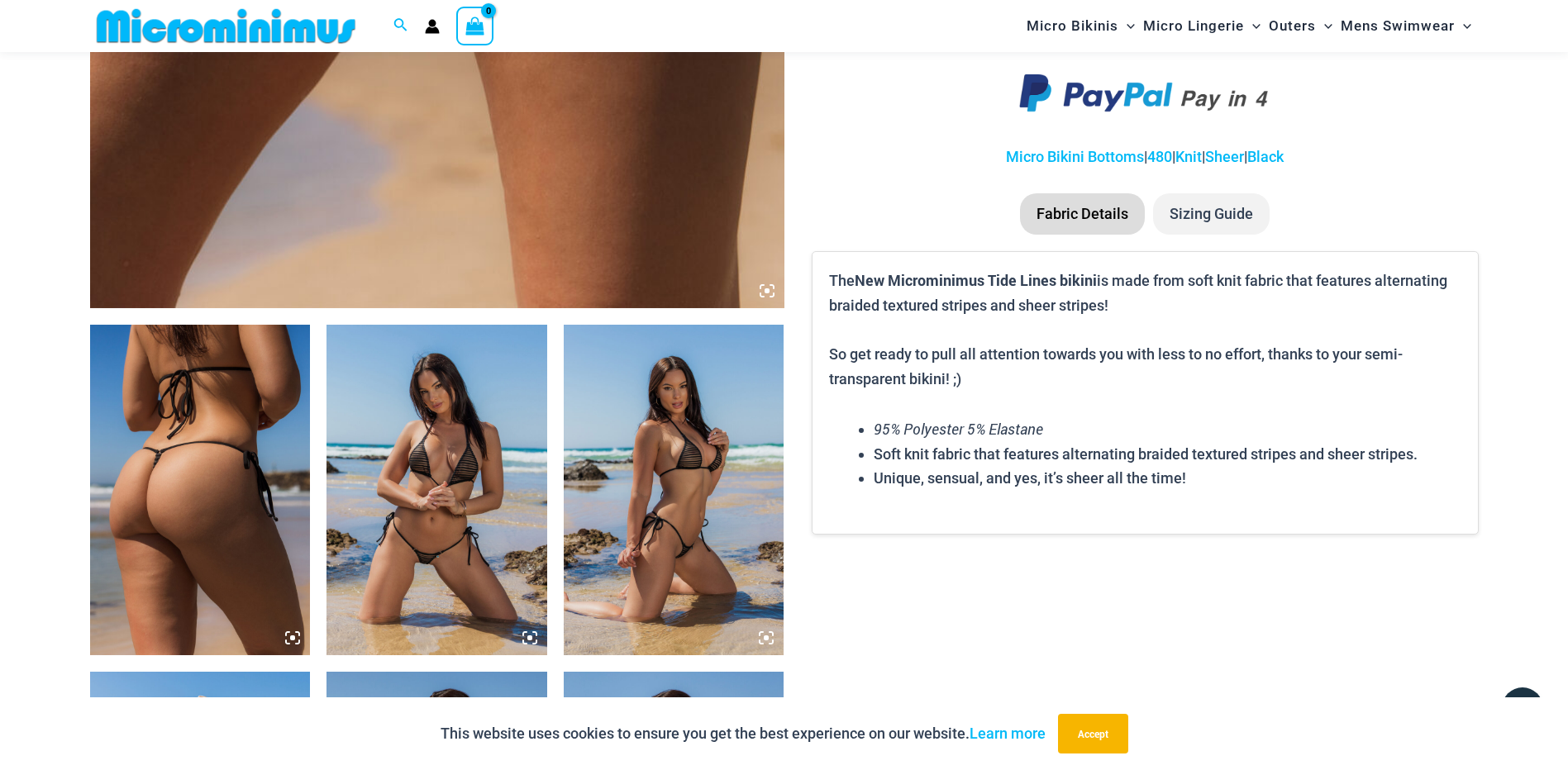
scroll to position [1225, 0]
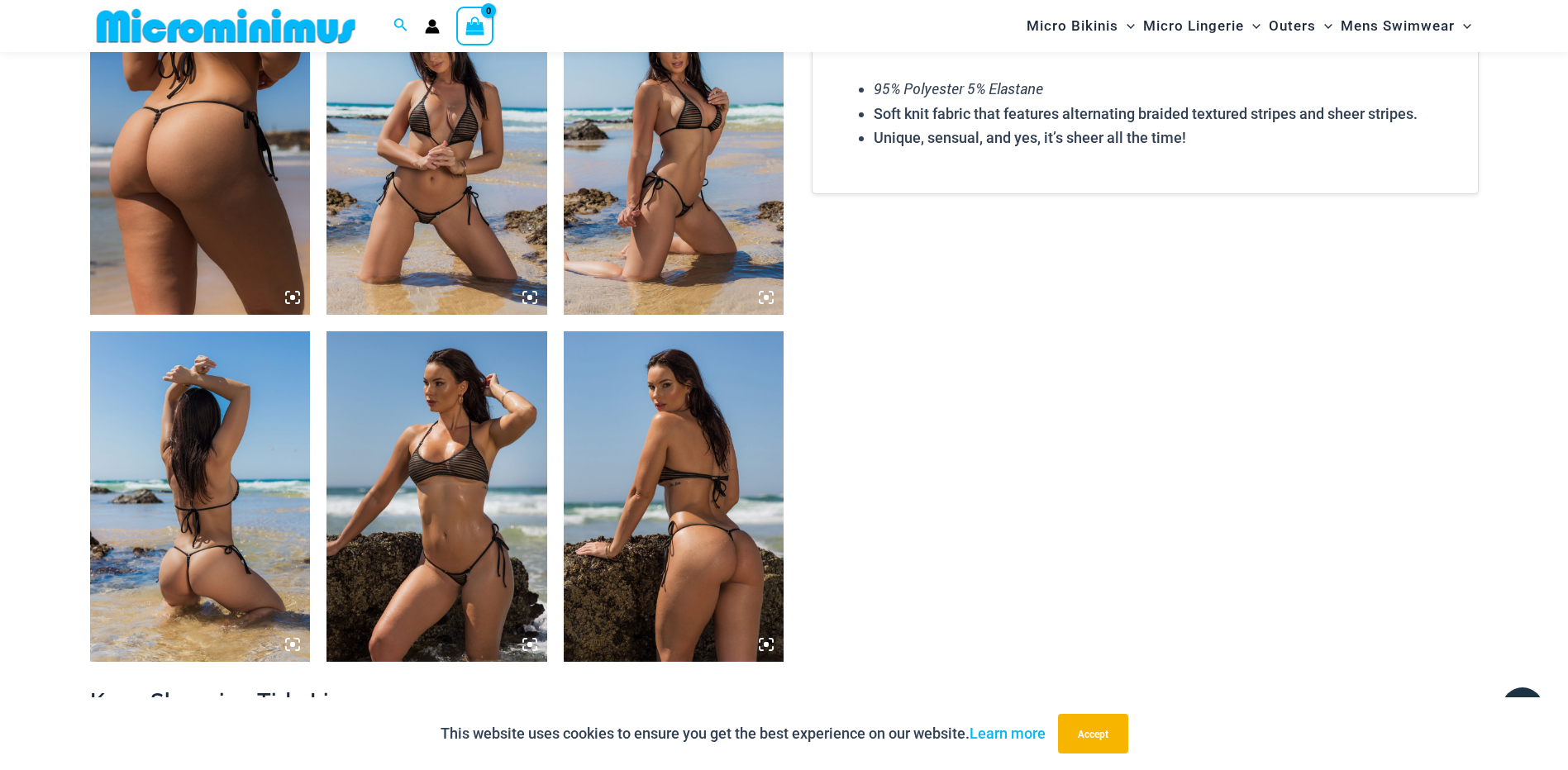
click at [147, 174] on img at bounding box center [200, 149] width 221 height 331
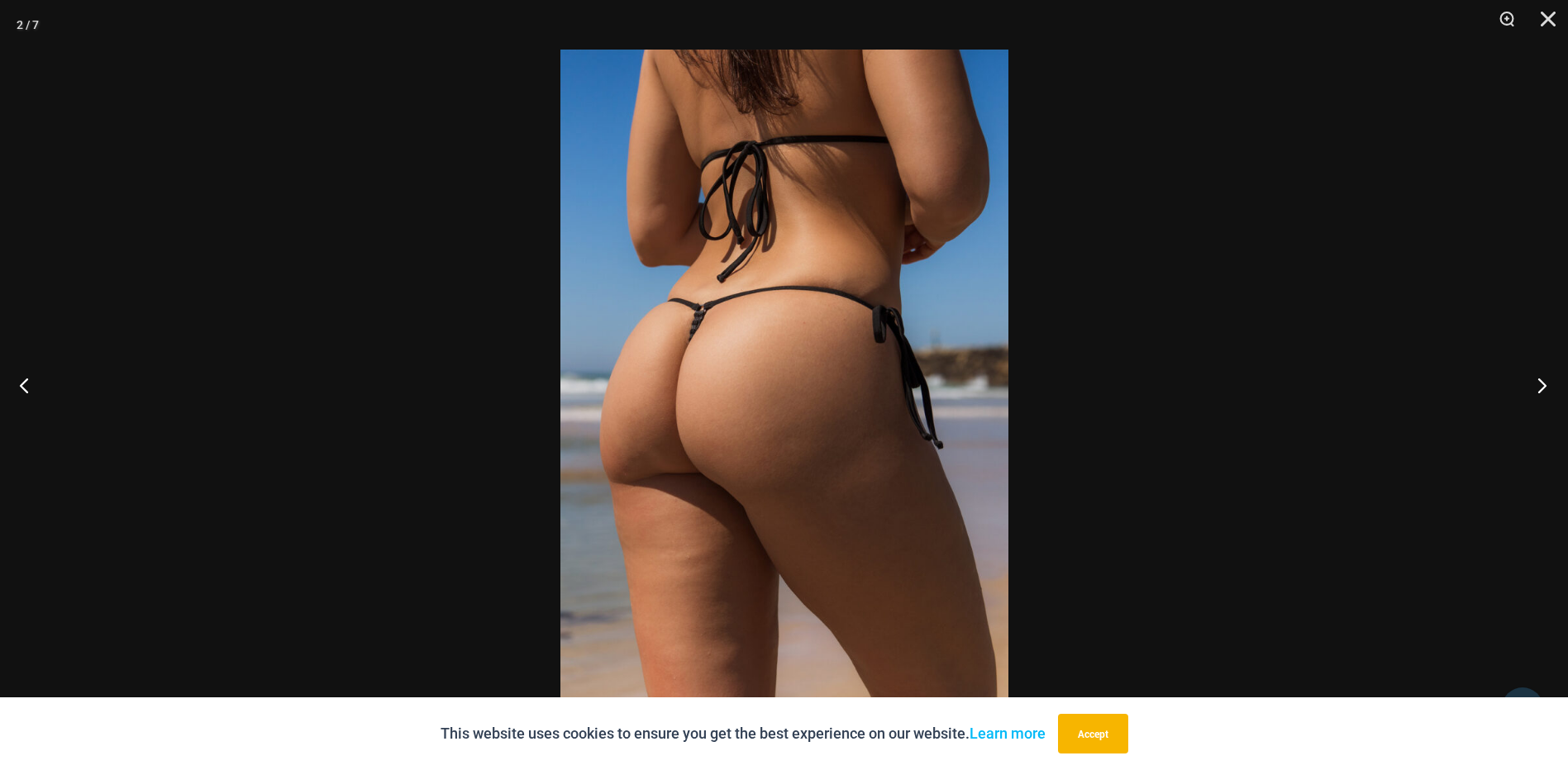
click at [1540, 381] on button "Next" at bounding box center [1537, 385] width 62 height 83
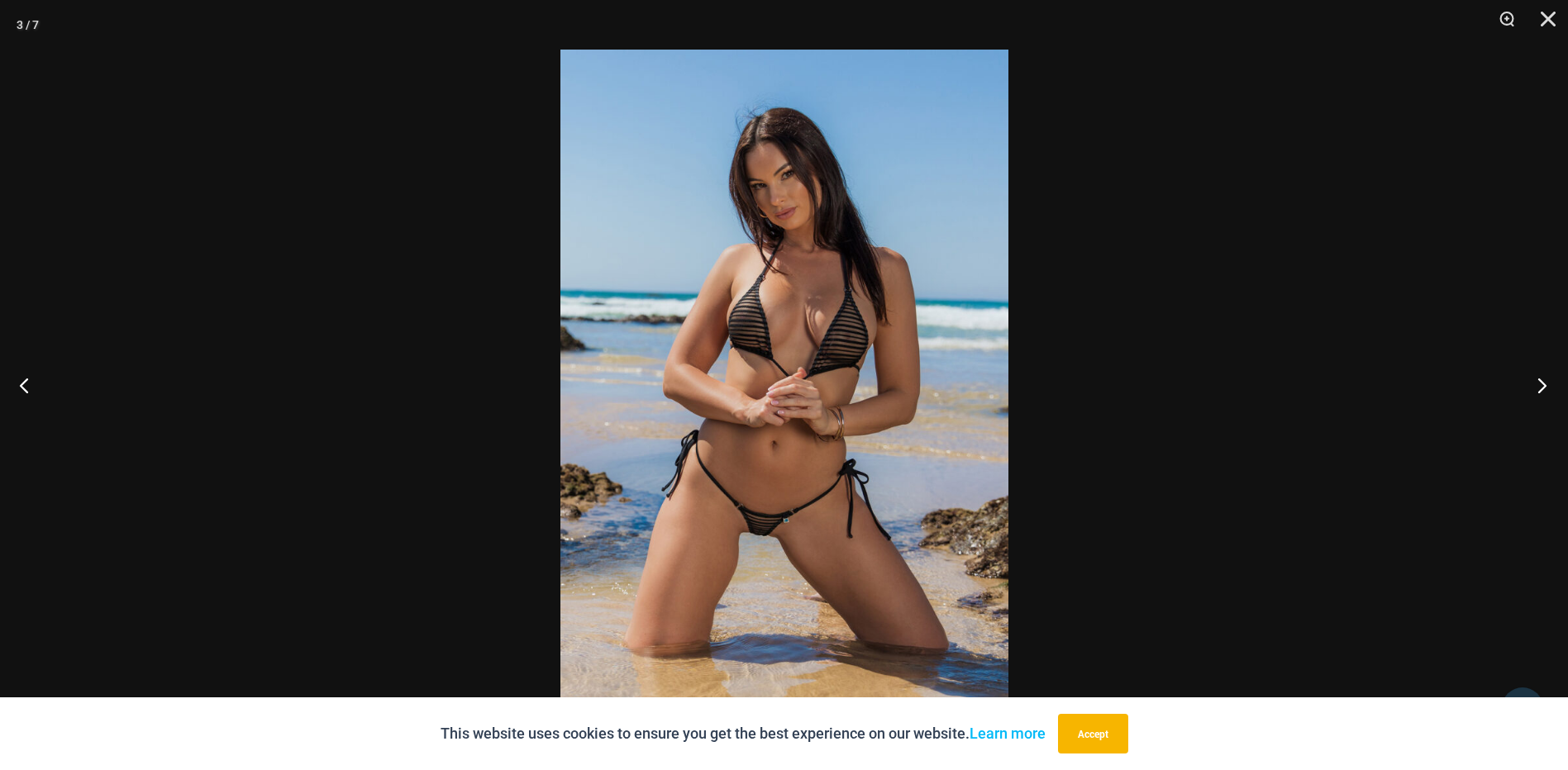
click at [1539, 381] on button "Next" at bounding box center [1537, 385] width 62 height 83
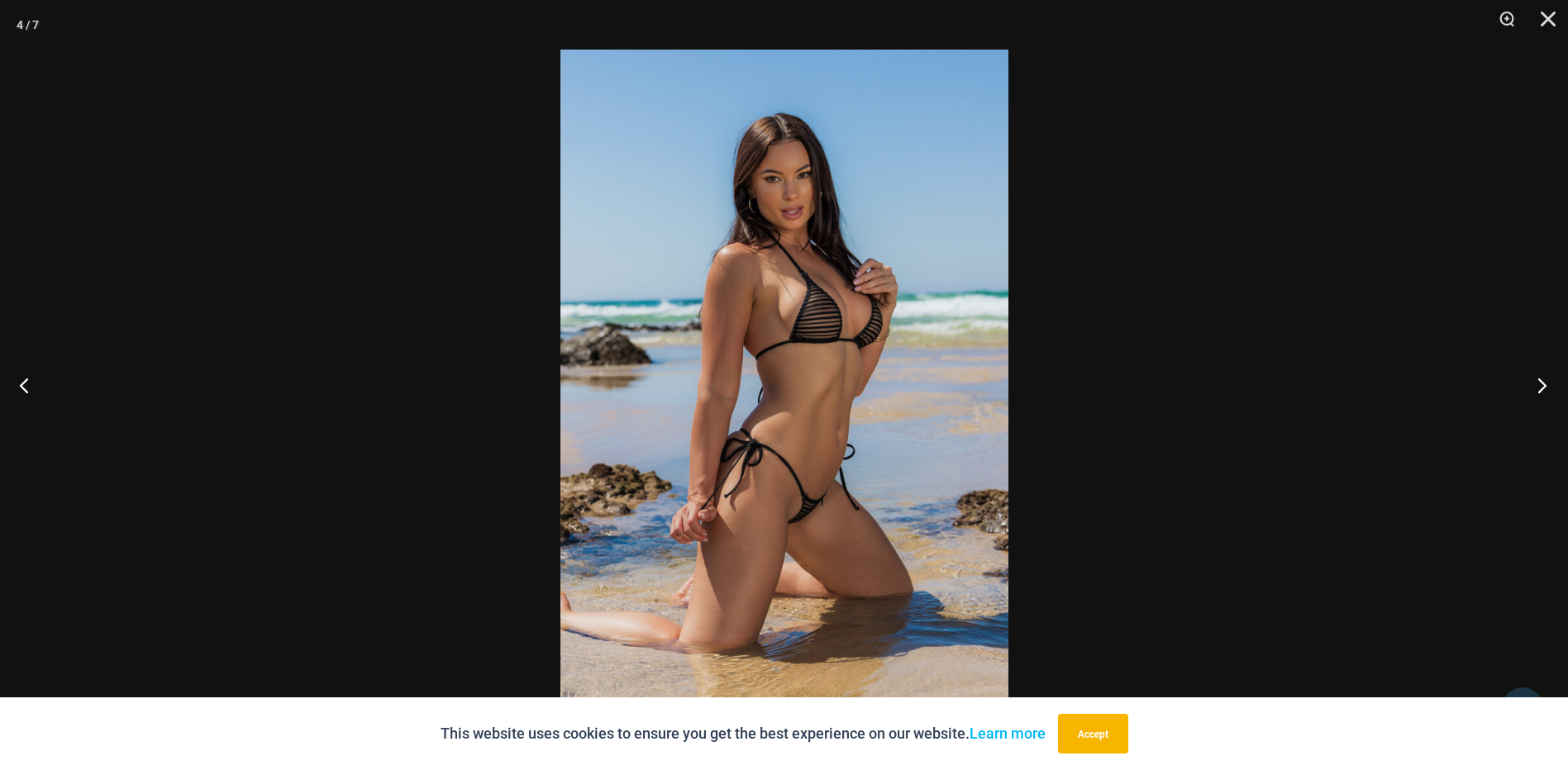
click at [1539, 381] on button "Next" at bounding box center [1537, 385] width 62 height 83
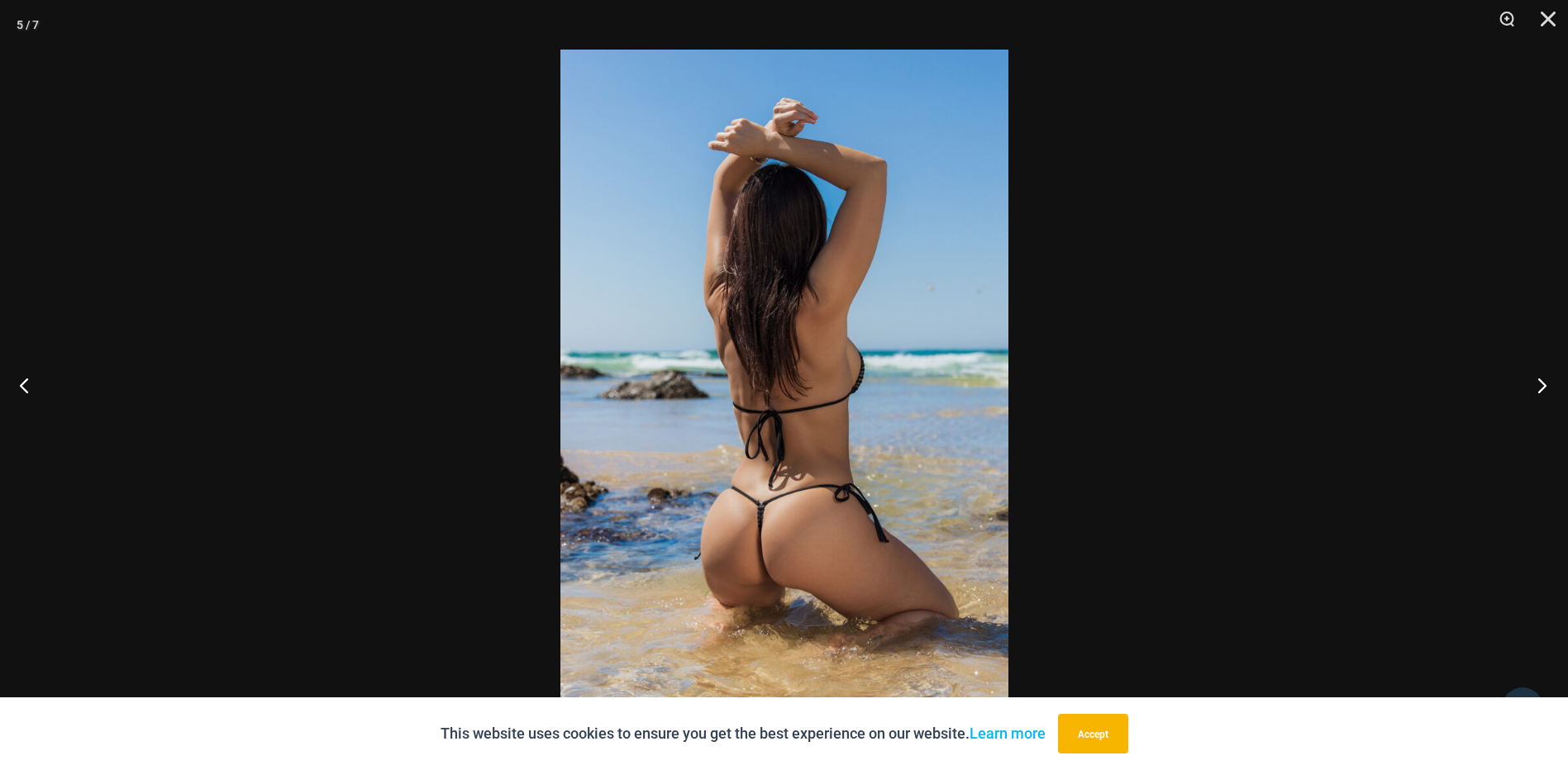
click at [1539, 381] on button "Next" at bounding box center [1537, 385] width 62 height 83
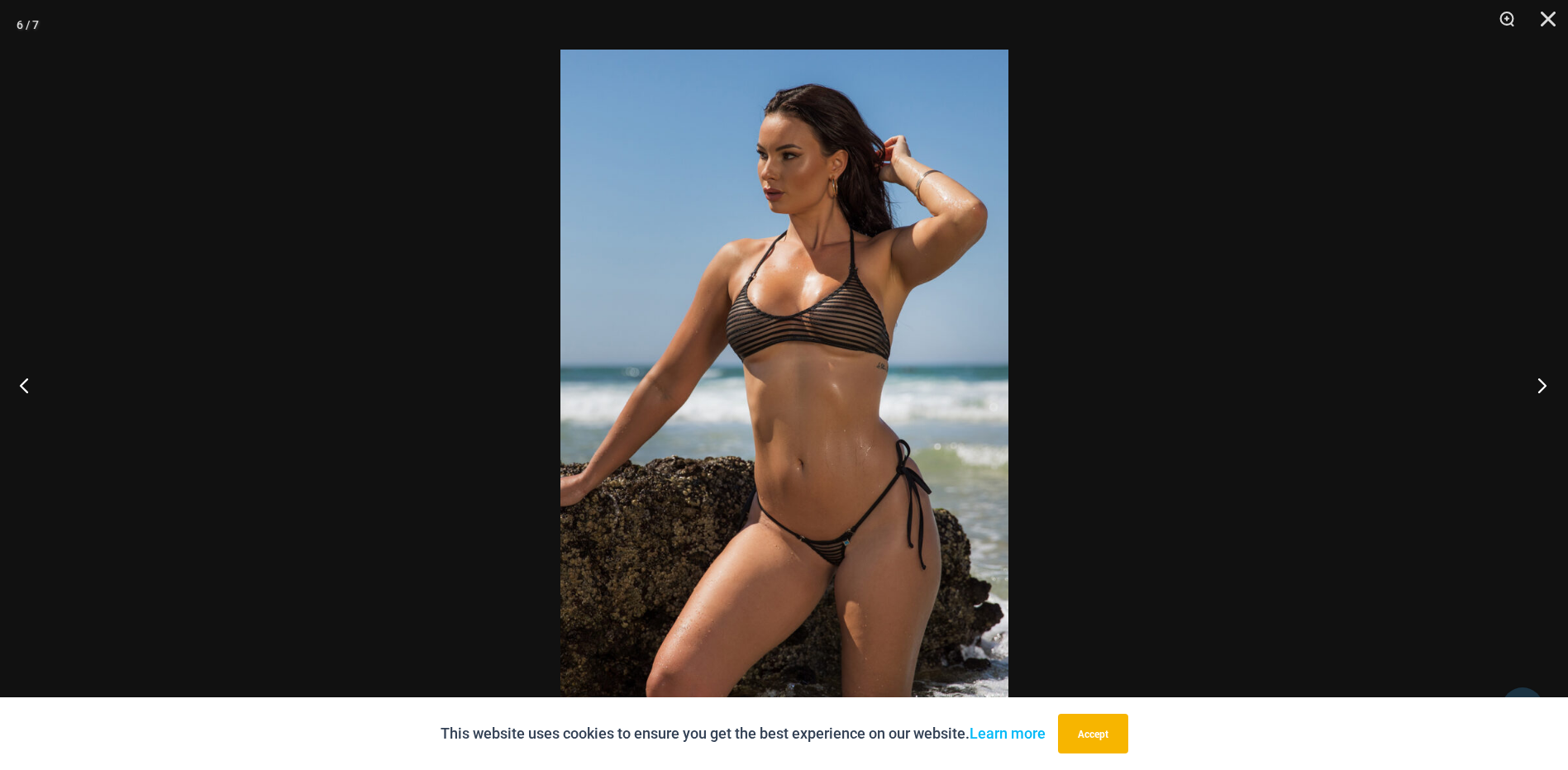
click at [1539, 381] on button "Next" at bounding box center [1537, 385] width 62 height 83
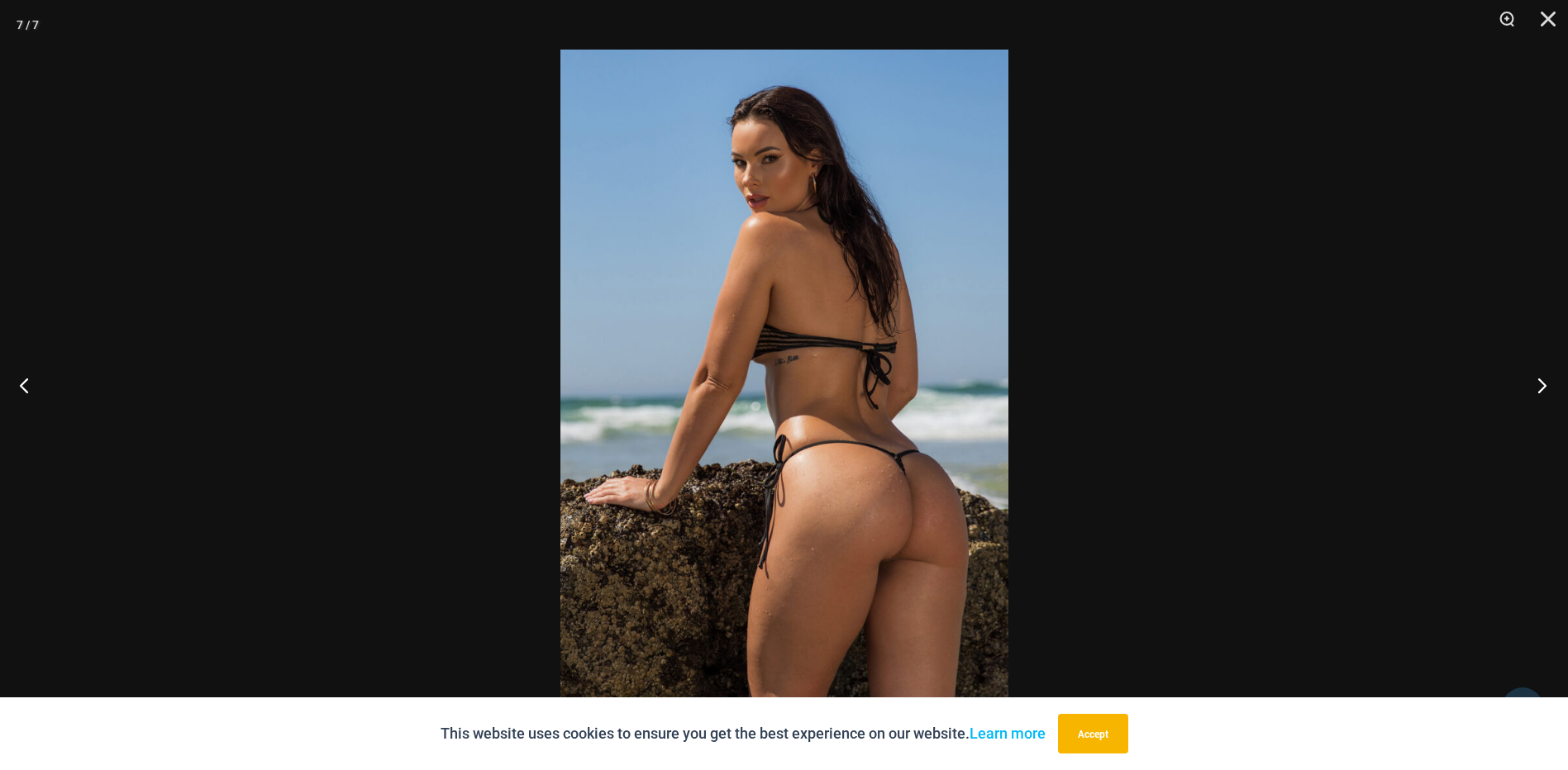
click at [1539, 381] on button "Next" at bounding box center [1537, 385] width 62 height 83
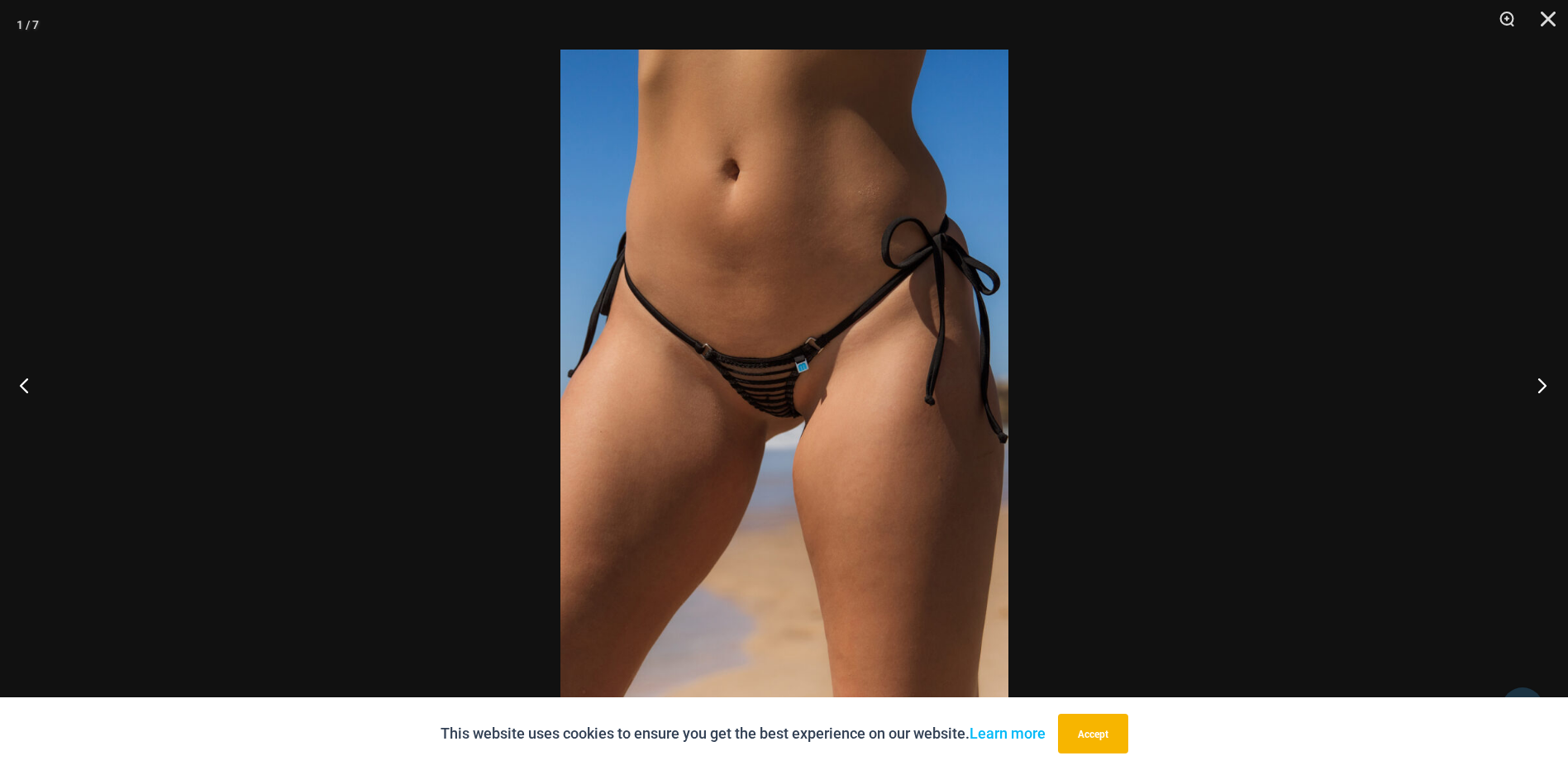
click at [1539, 381] on button "Next" at bounding box center [1537, 385] width 62 height 83
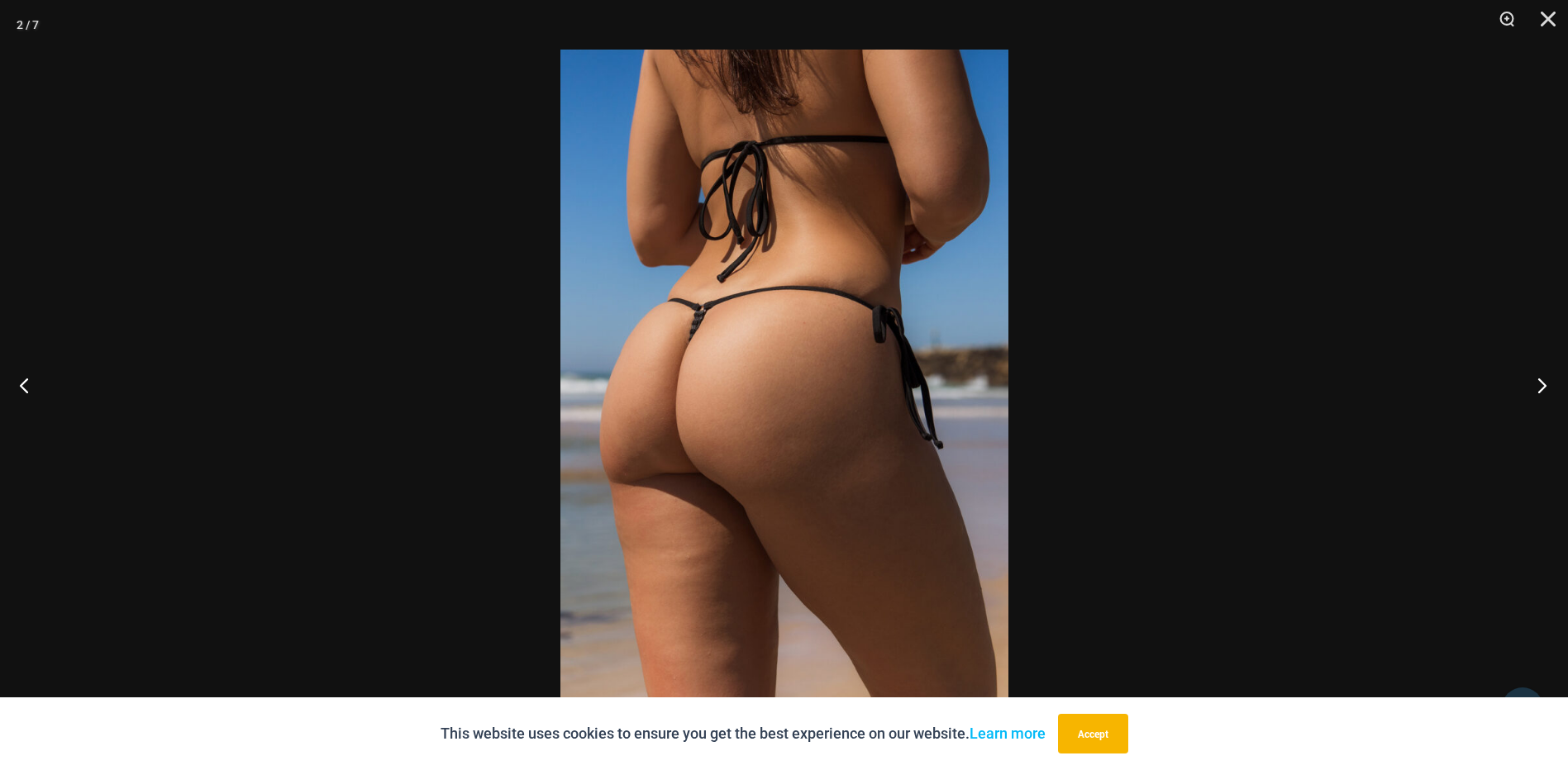
click at [1539, 381] on button "Next" at bounding box center [1537, 385] width 62 height 83
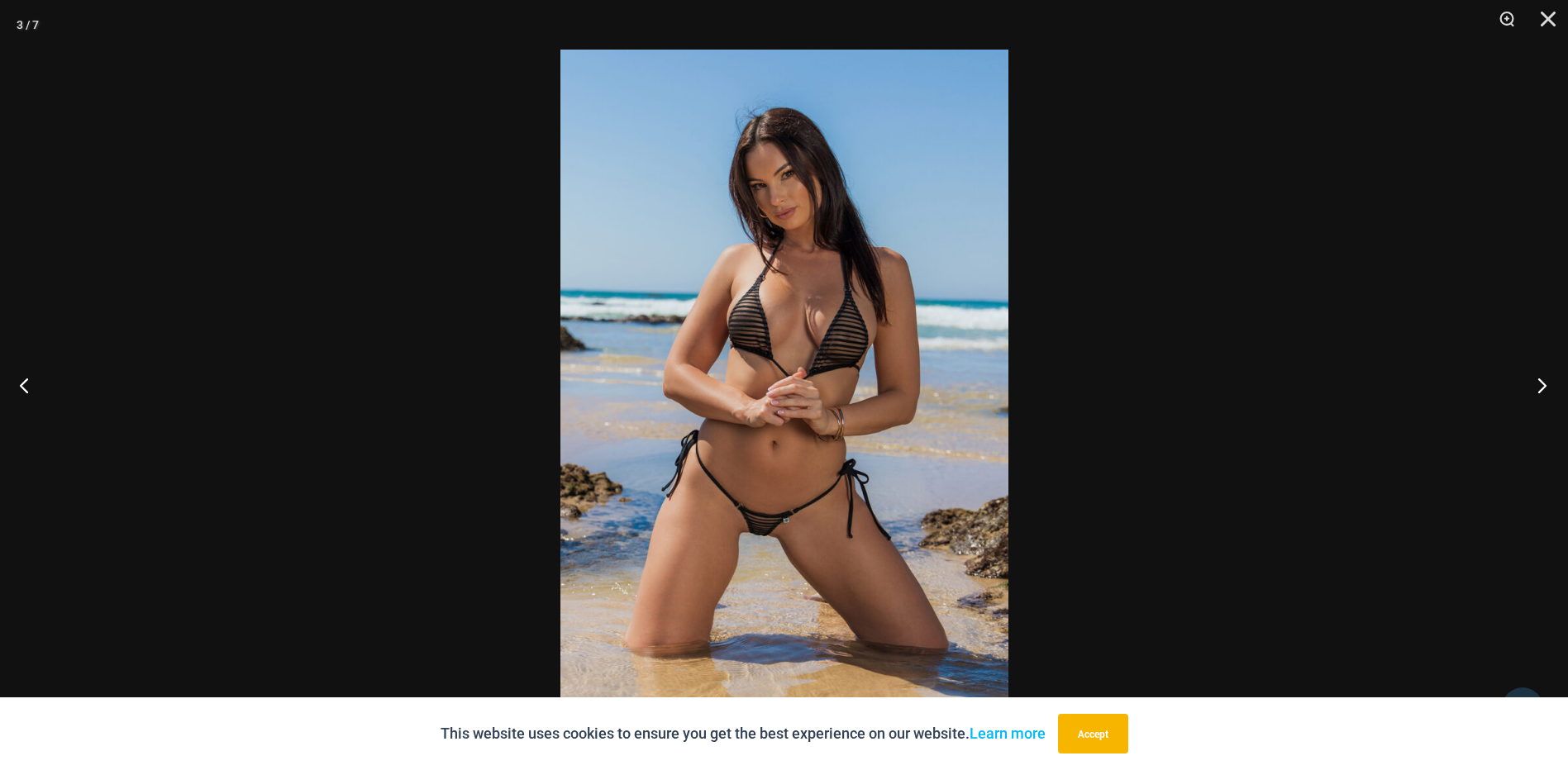
click at [1539, 381] on button "Next" at bounding box center [1537, 385] width 62 height 83
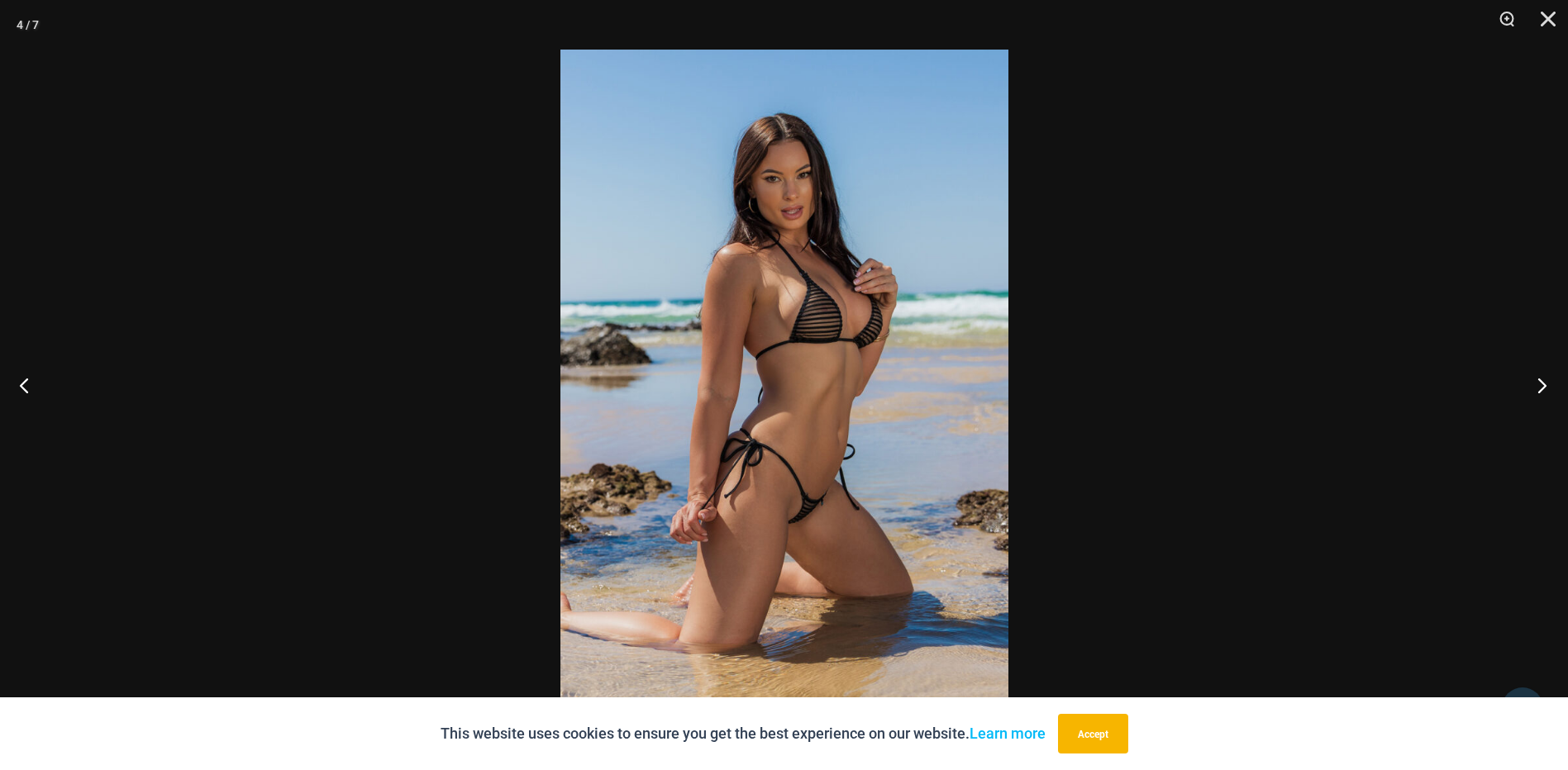
click at [1539, 381] on button "Next" at bounding box center [1537, 385] width 62 height 83
